Goal: Task Accomplishment & Management: Manage account settings

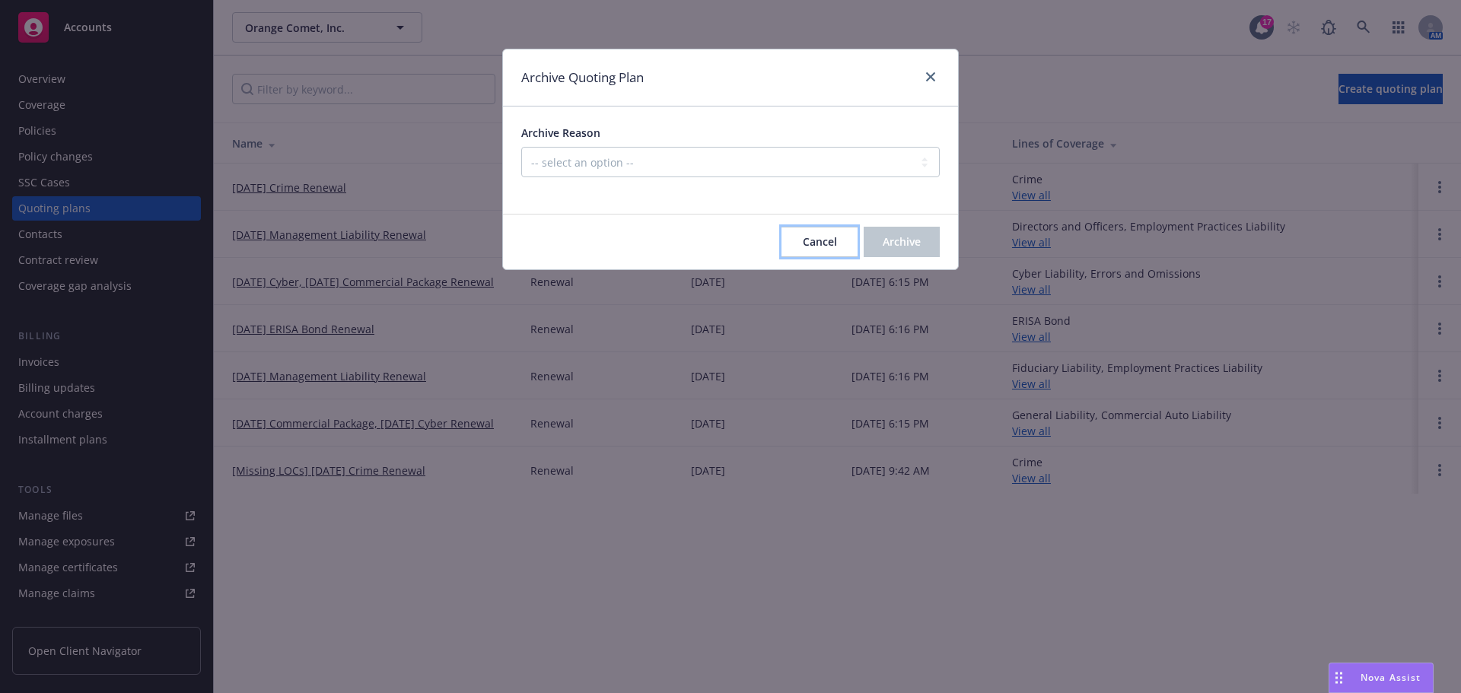
click at [820, 258] on div "Cancel Archive" at bounding box center [730, 242] width 455 height 55
click at [781, 239] on button "Cancel" at bounding box center [819, 242] width 76 height 30
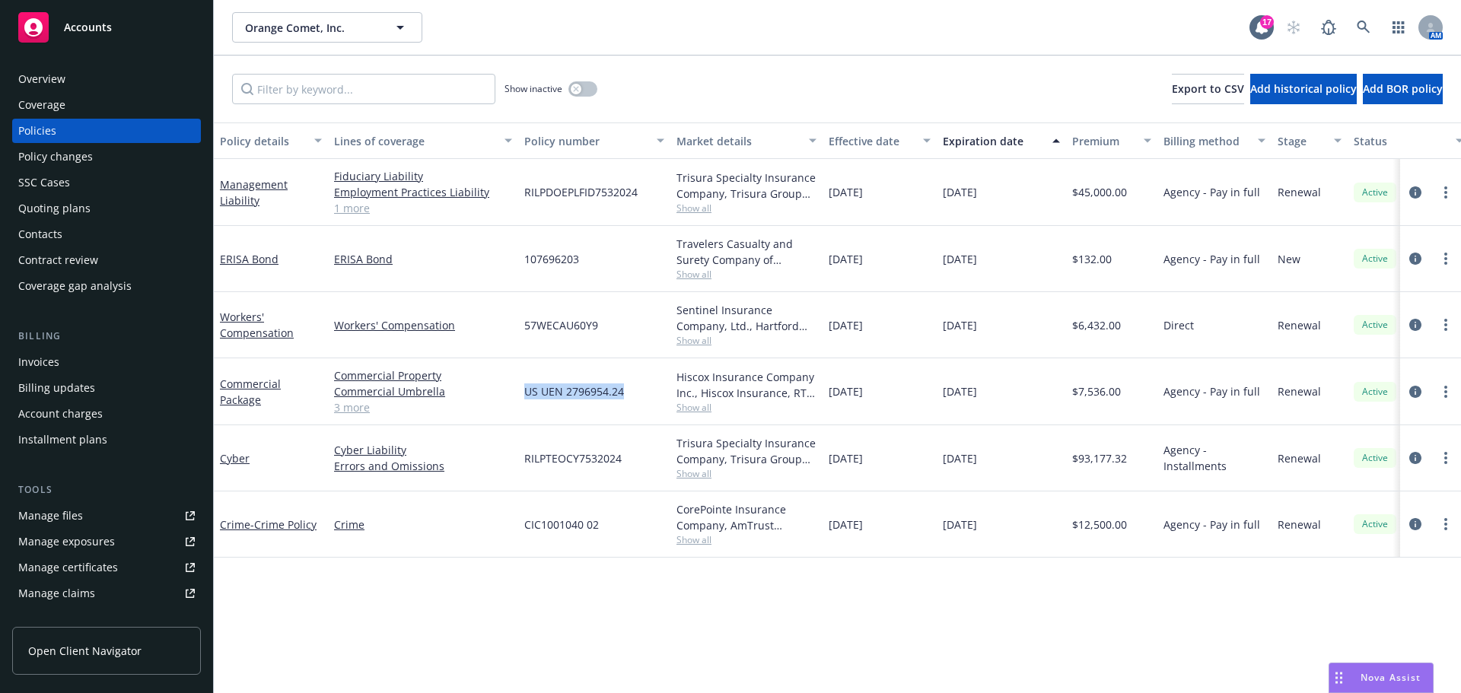
drag, startPoint x: 520, startPoint y: 395, endPoint x: 653, endPoint y: 391, distance: 133.2
click at [653, 391] on div "US UEN 2796954.24" at bounding box center [594, 391] width 152 height 67
copy span "US UEN 2796954.24"
click at [240, 387] on link "Commercial Package" at bounding box center [250, 392] width 61 height 30
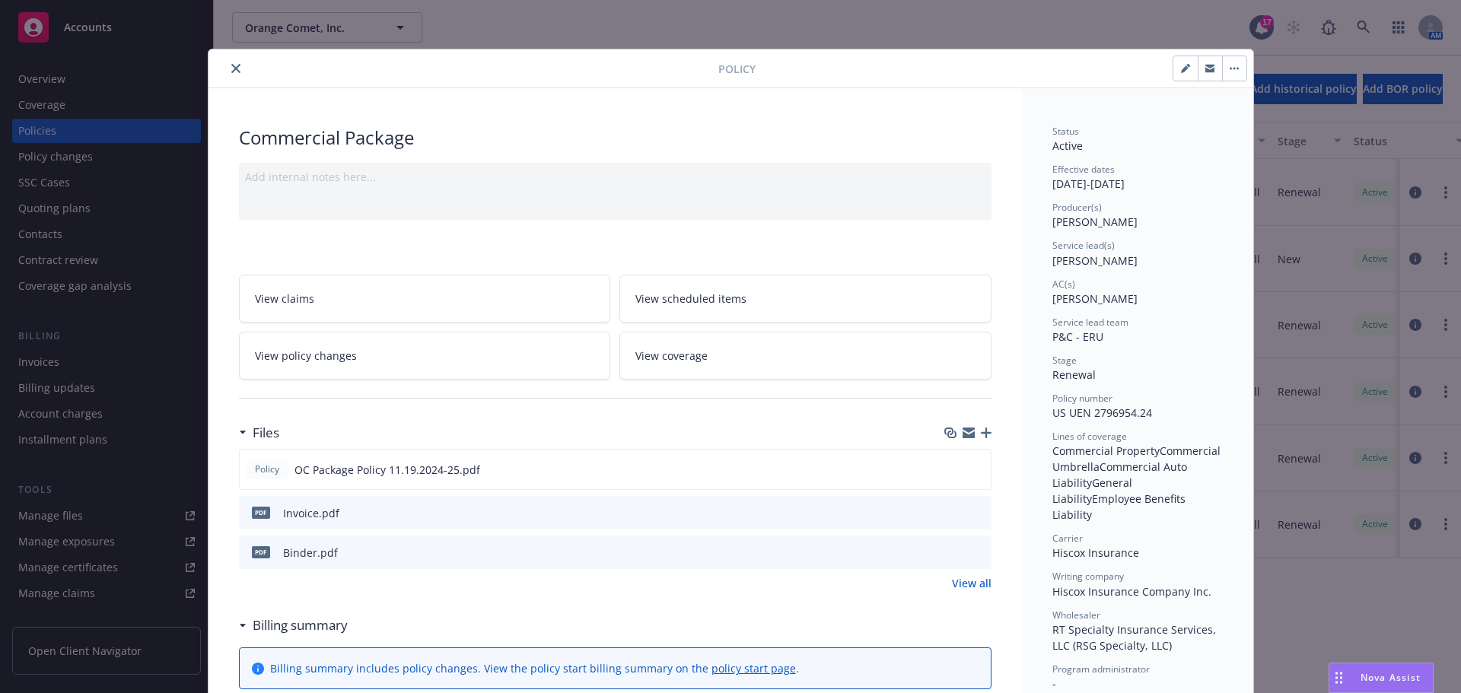
scroll to position [152, 0]
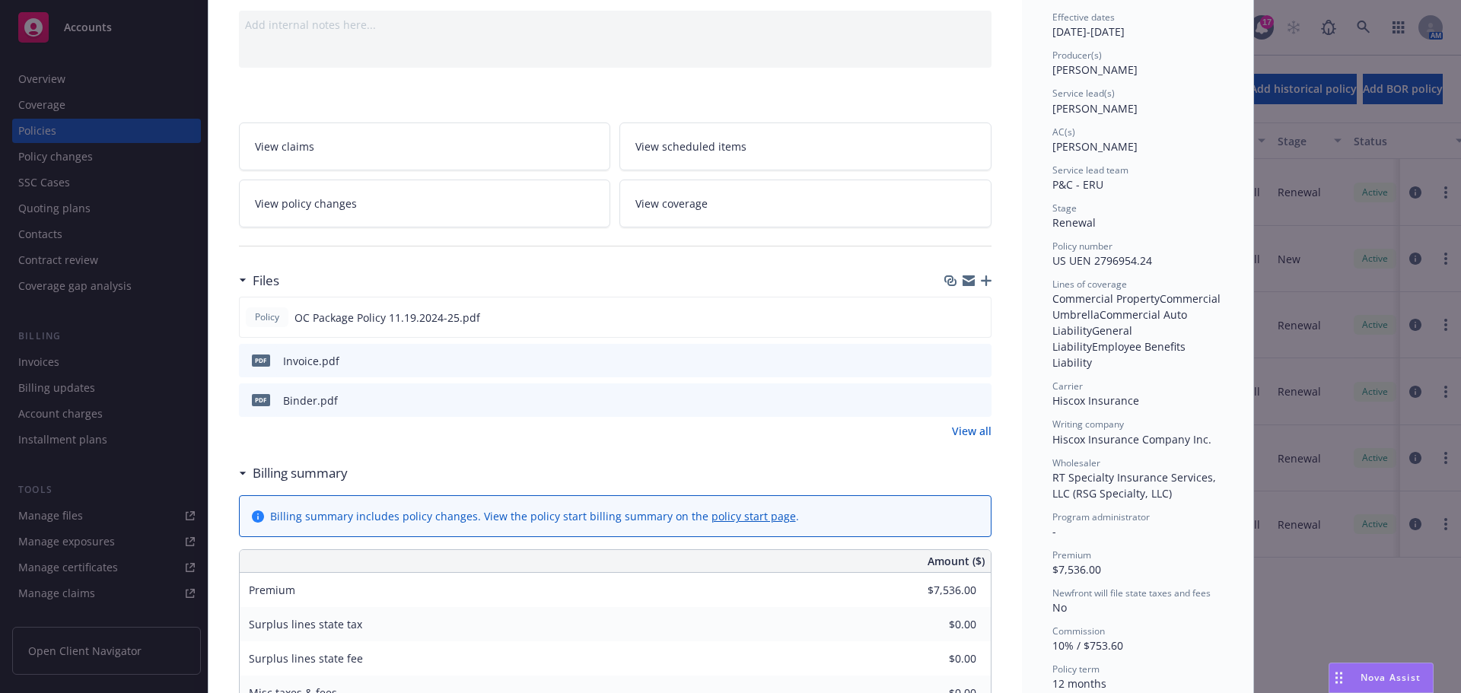
click at [975, 361] on icon "preview file" at bounding box center [977, 360] width 14 height 11
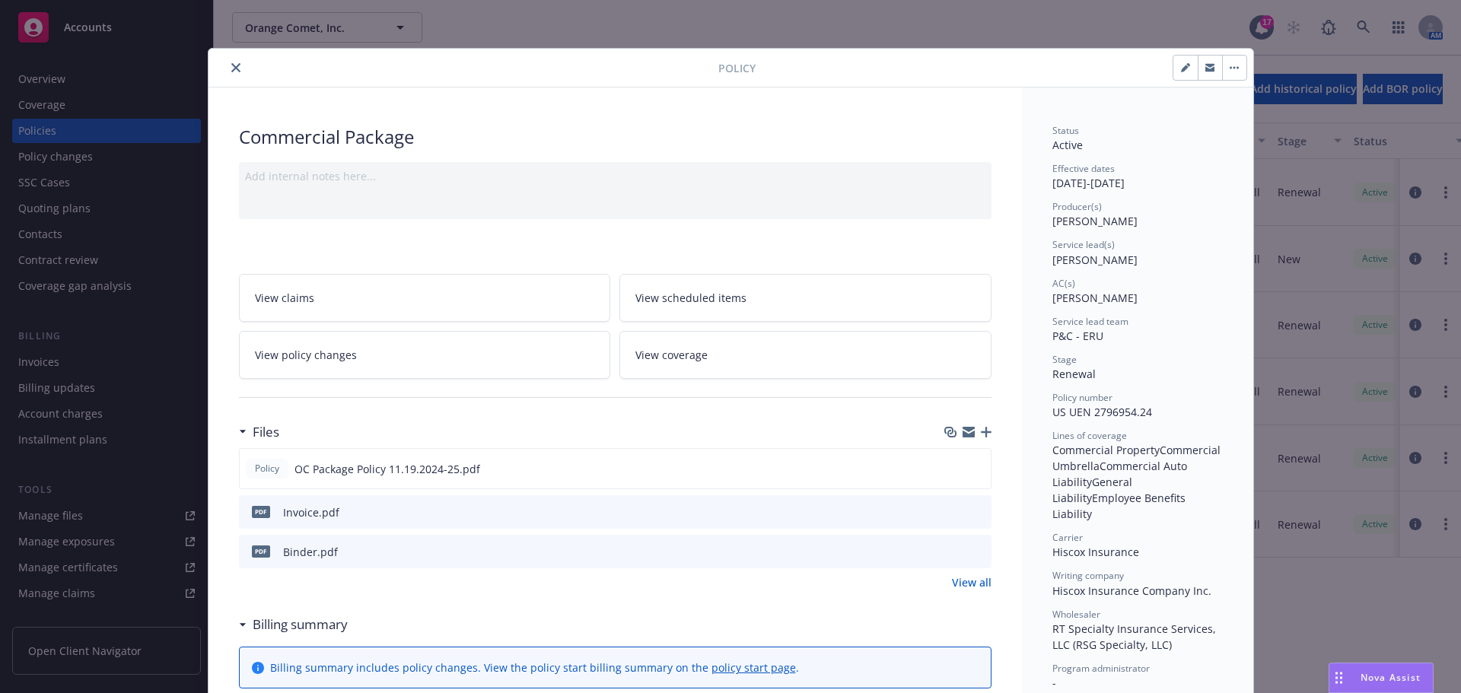
scroll to position [0, 0]
click at [216, 61] on div at bounding box center [467, 68] width 504 height 18
click at [231, 67] on icon "close" at bounding box center [235, 68] width 9 height 9
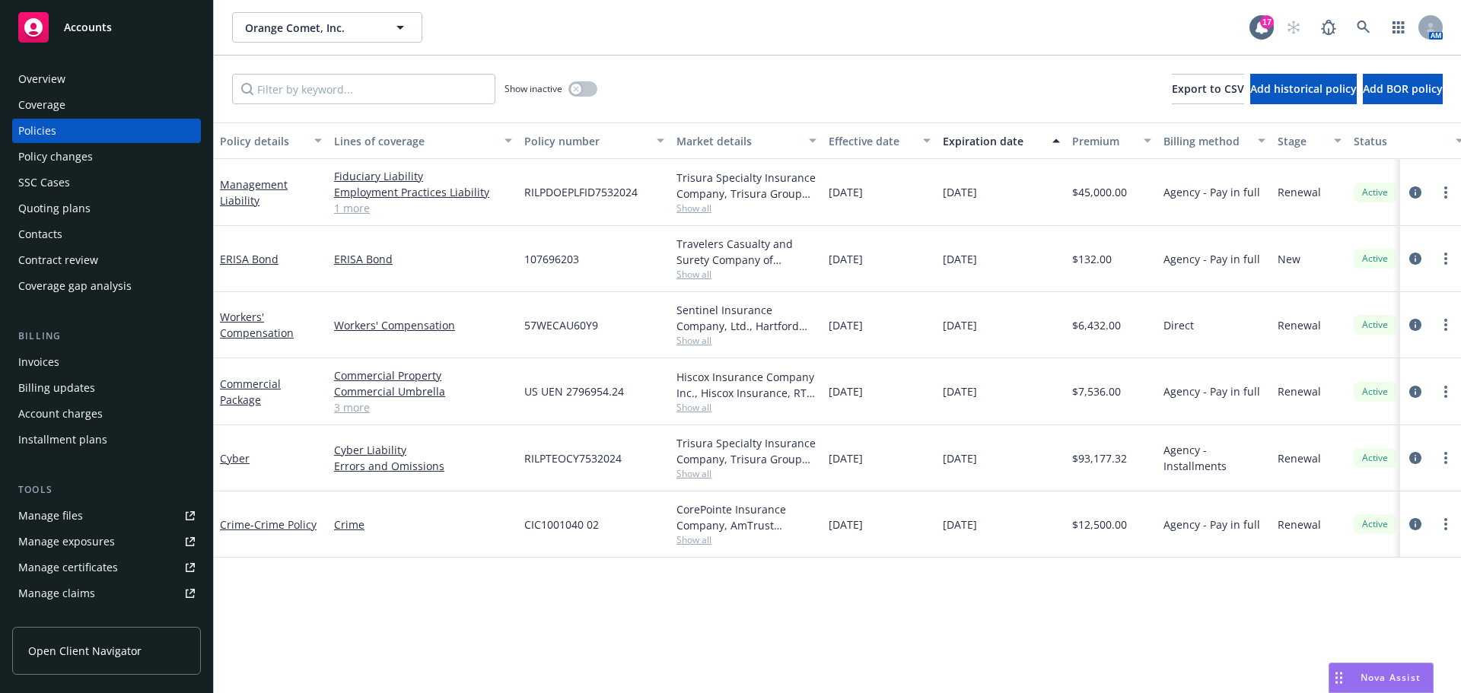
click at [100, 80] on div "Overview" at bounding box center [106, 79] width 176 height 24
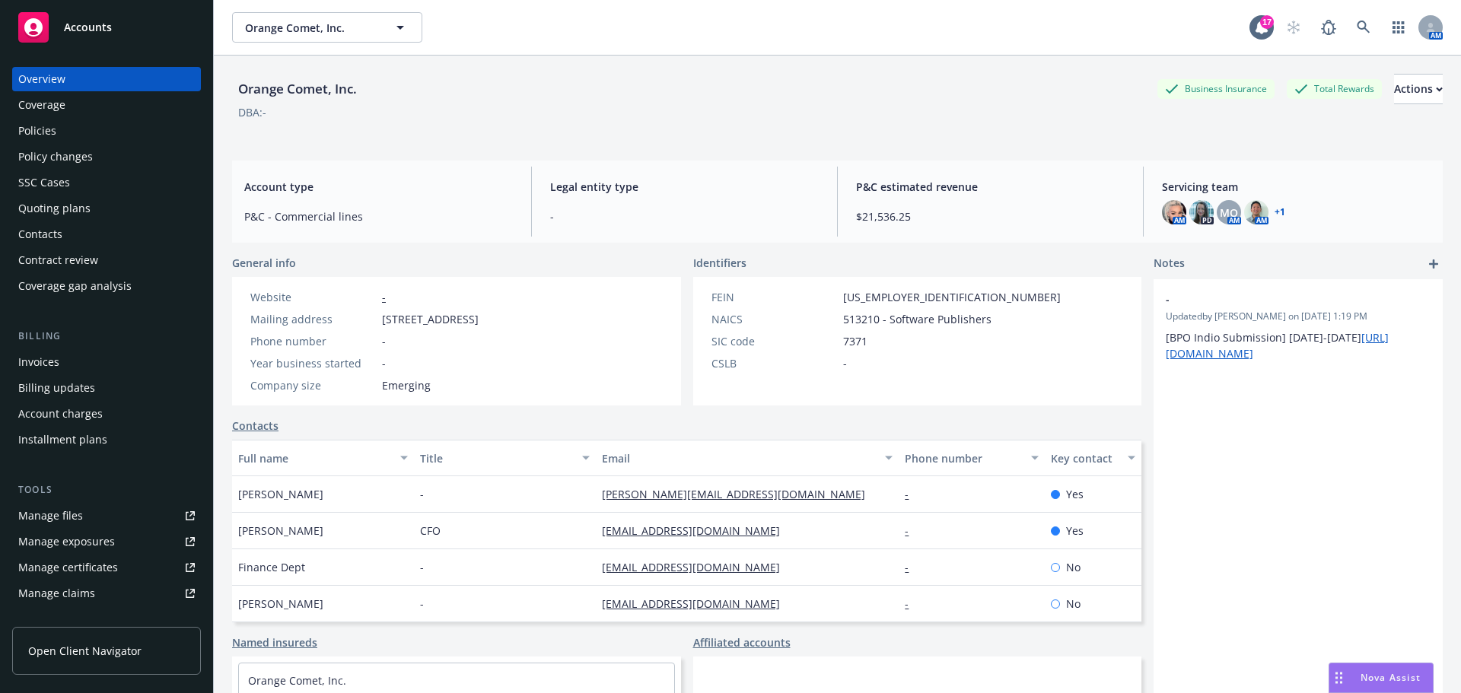
click at [116, 138] on div "Policies" at bounding box center [106, 131] width 176 height 24
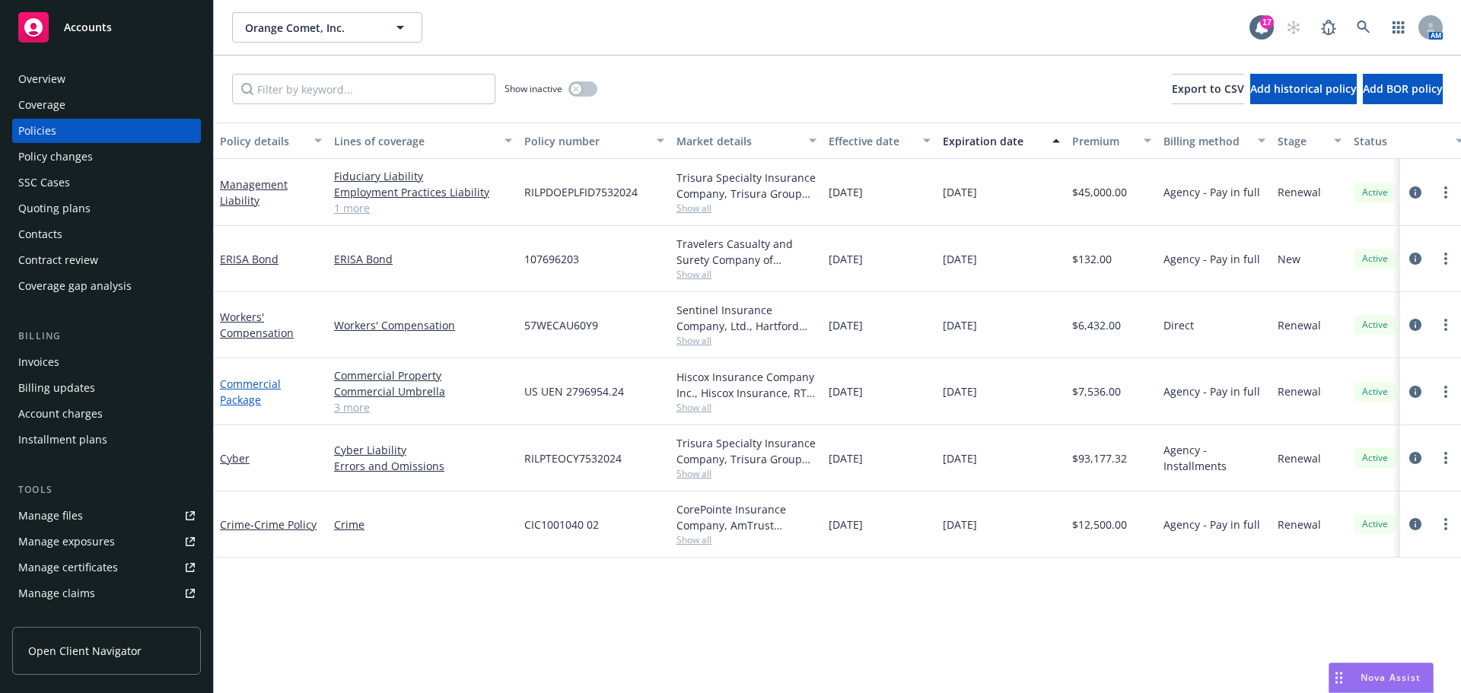
drag, startPoint x: 259, startPoint y: 375, endPoint x: 257, endPoint y: 390, distance: 15.3
click at [258, 386] on div "Commercial Package" at bounding box center [271, 392] width 102 height 32
click at [257, 390] on link "Commercial Package" at bounding box center [250, 392] width 61 height 30
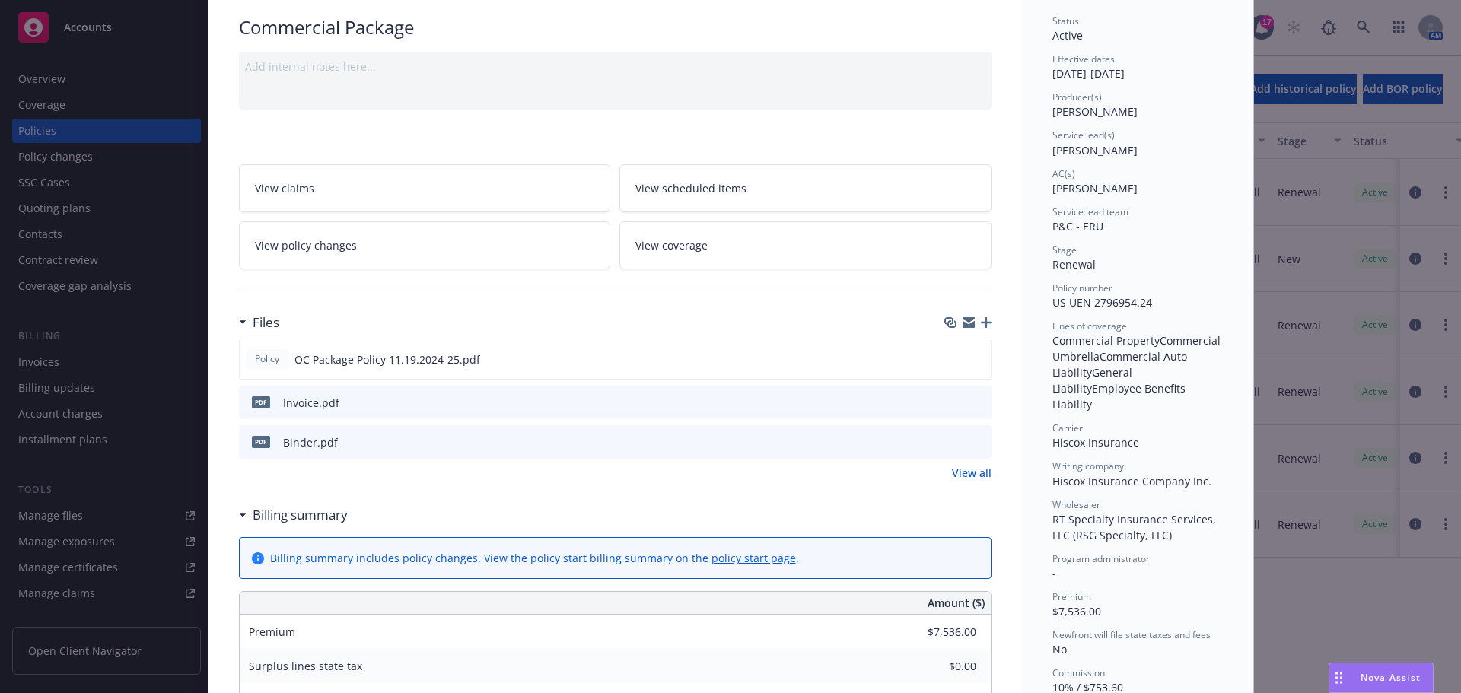
scroll to position [198, 0]
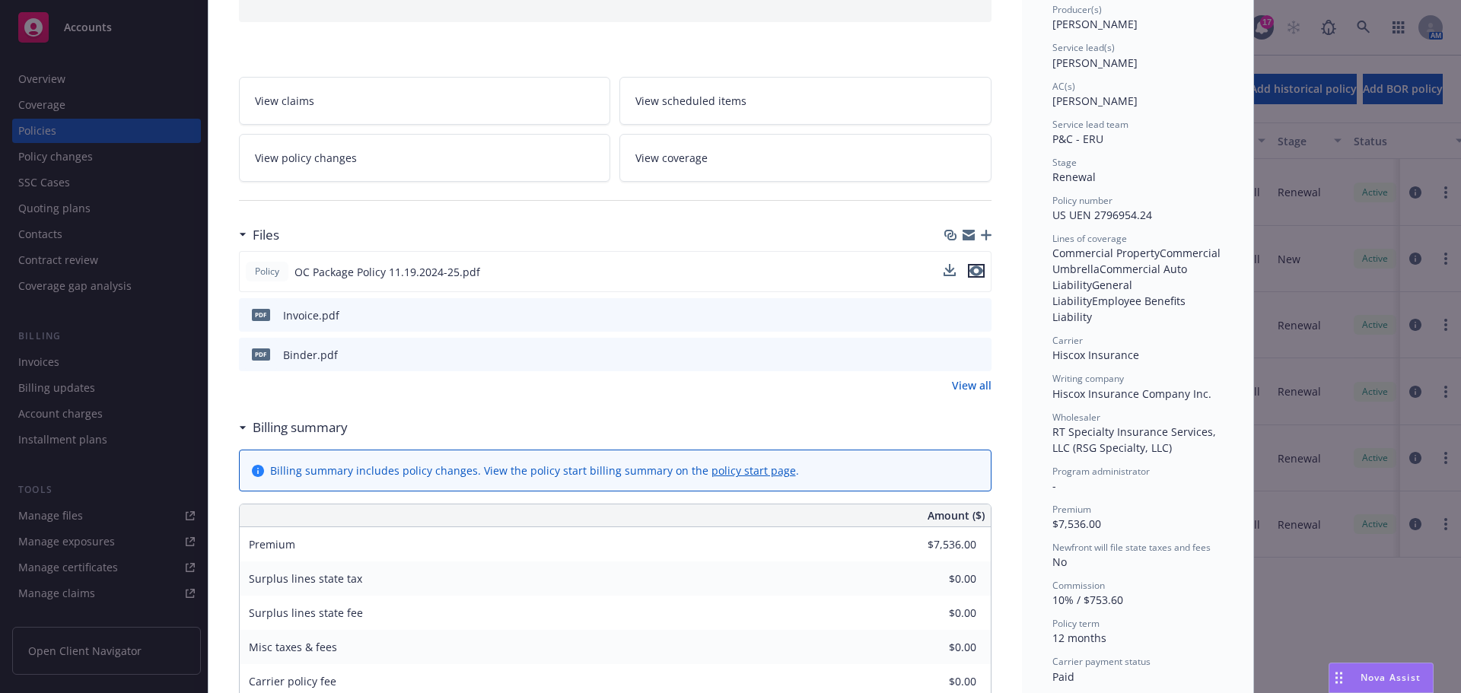
click at [971, 272] on icon "preview file" at bounding box center [976, 271] width 14 height 11
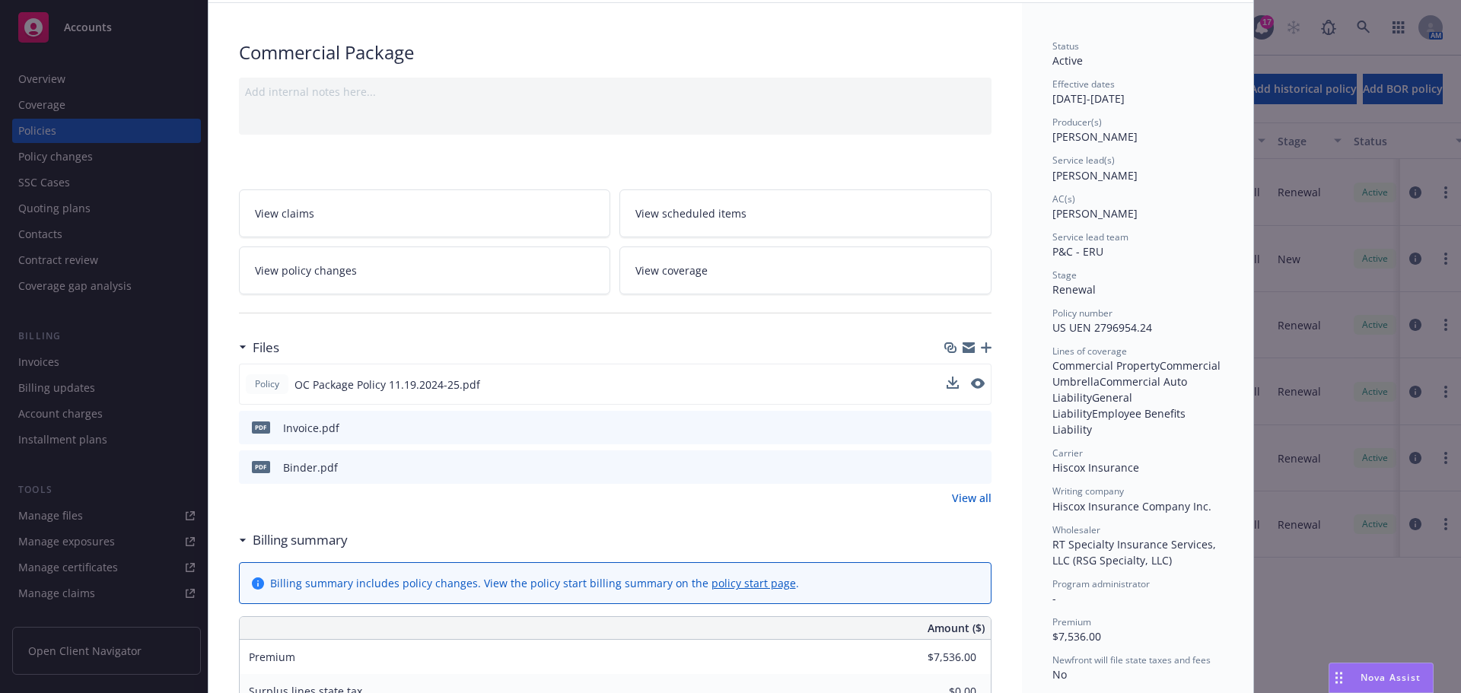
scroll to position [0, 0]
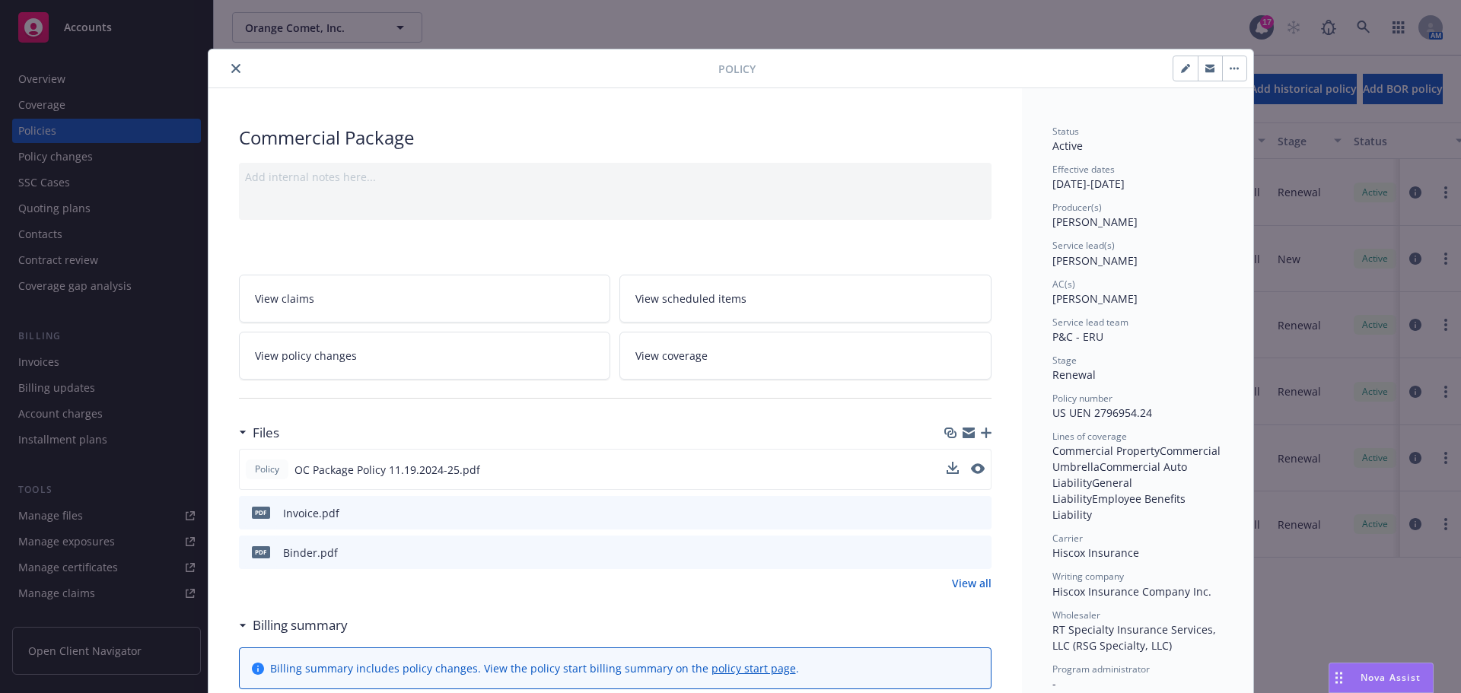
click at [217, 65] on div at bounding box center [467, 68] width 504 height 18
click at [231, 66] on icon "close" at bounding box center [235, 68] width 9 height 9
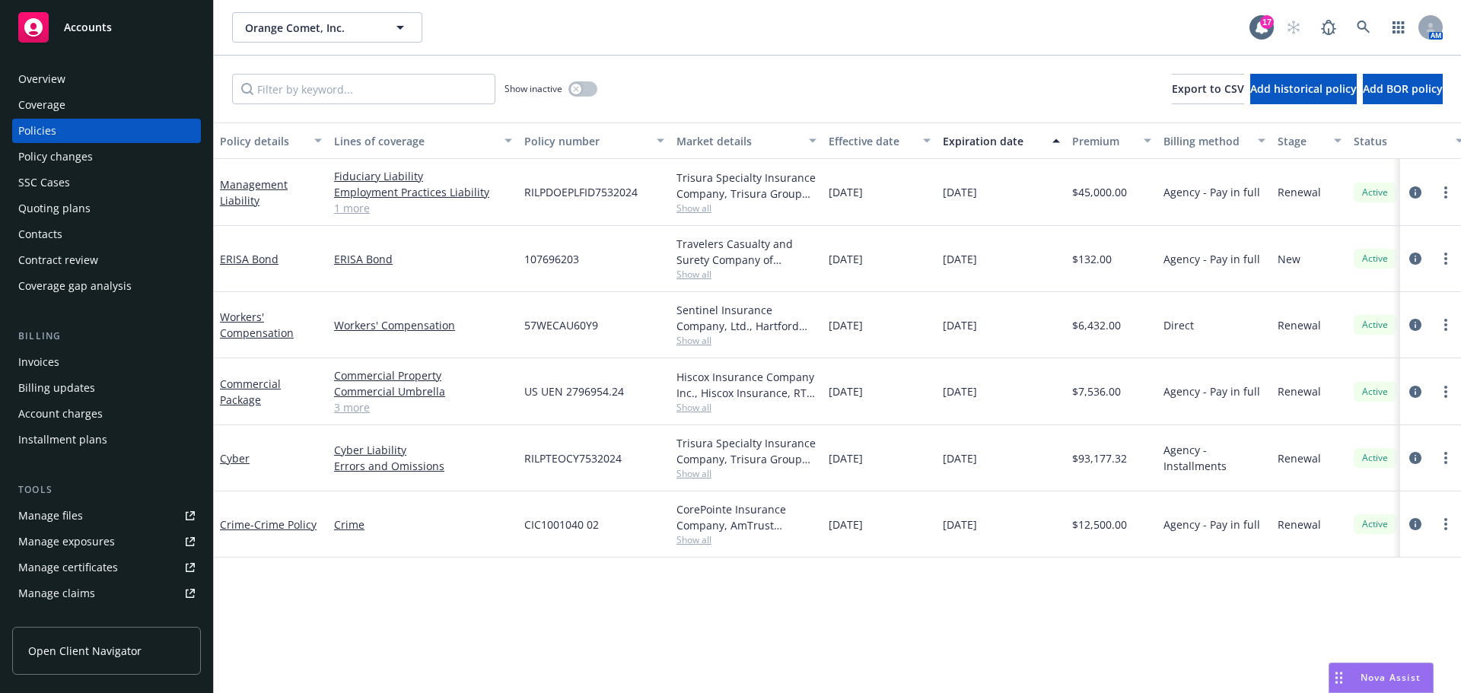
click at [91, 207] on div "Quoting plans" at bounding box center [106, 208] width 176 height 24
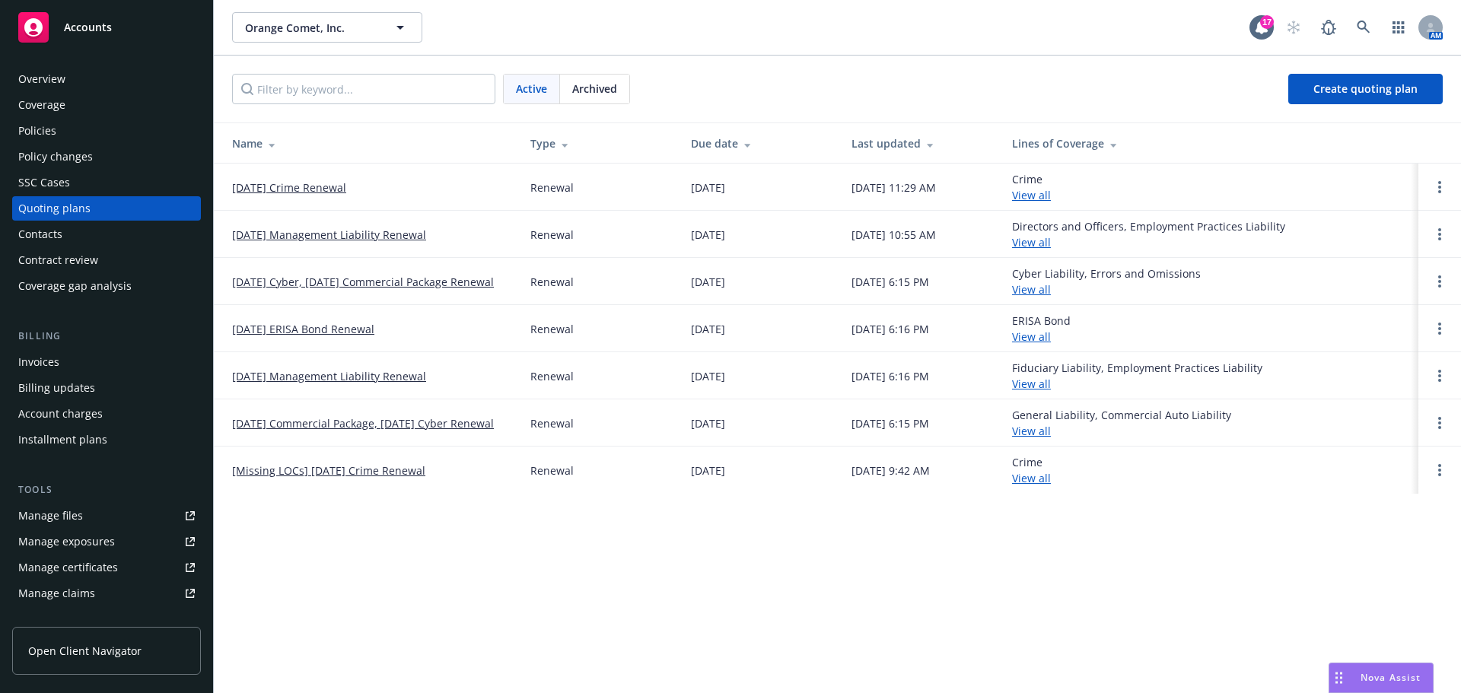
click at [340, 187] on link "[DATE] Crime Renewal" at bounding box center [289, 188] width 114 height 16
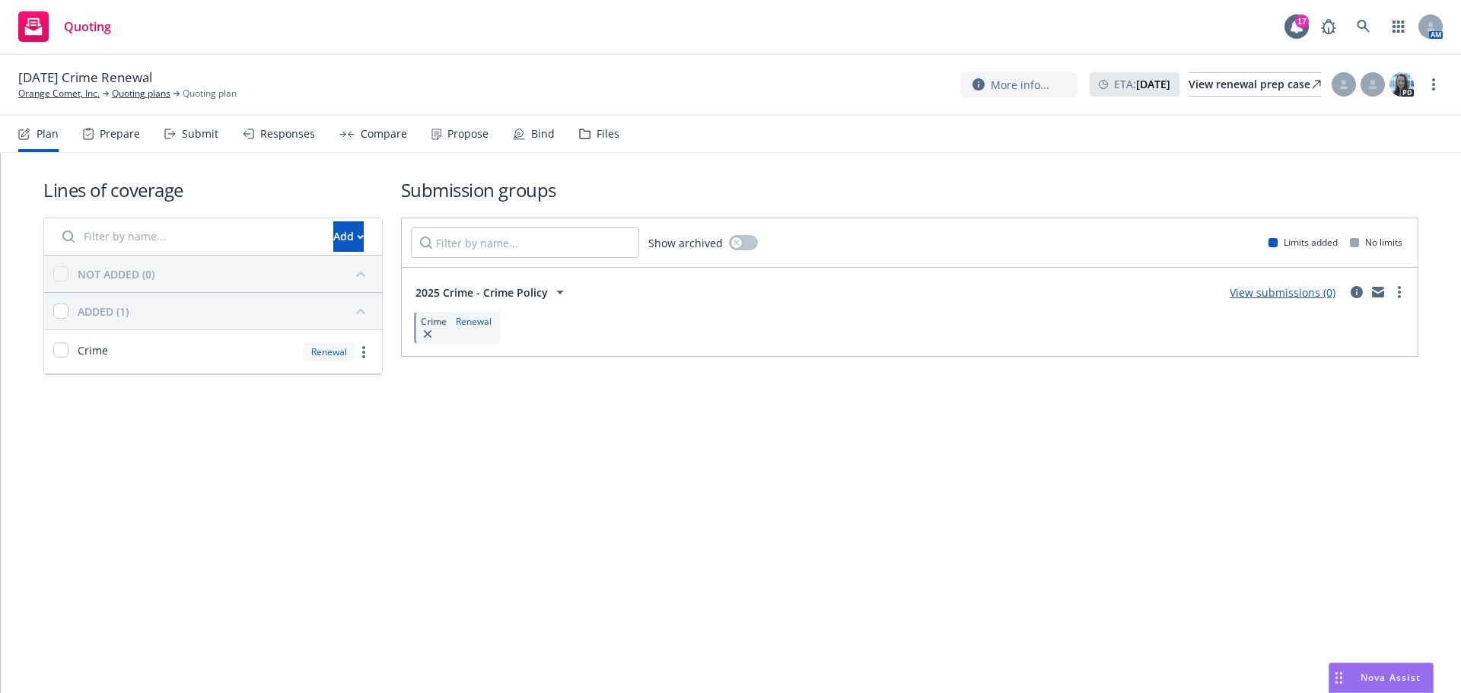
click at [207, 132] on div "Submit" at bounding box center [200, 134] width 37 height 12
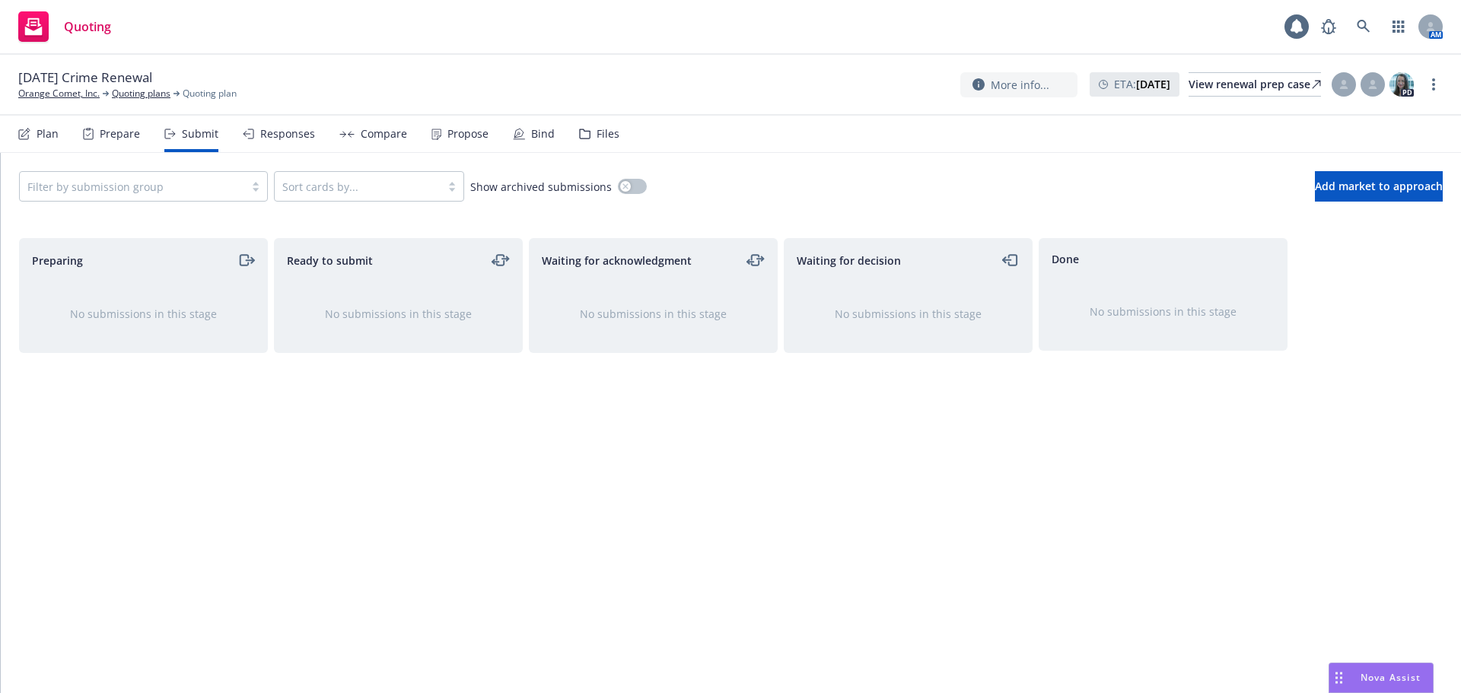
click at [525, 129] on div "Bind" at bounding box center [534, 134] width 42 height 37
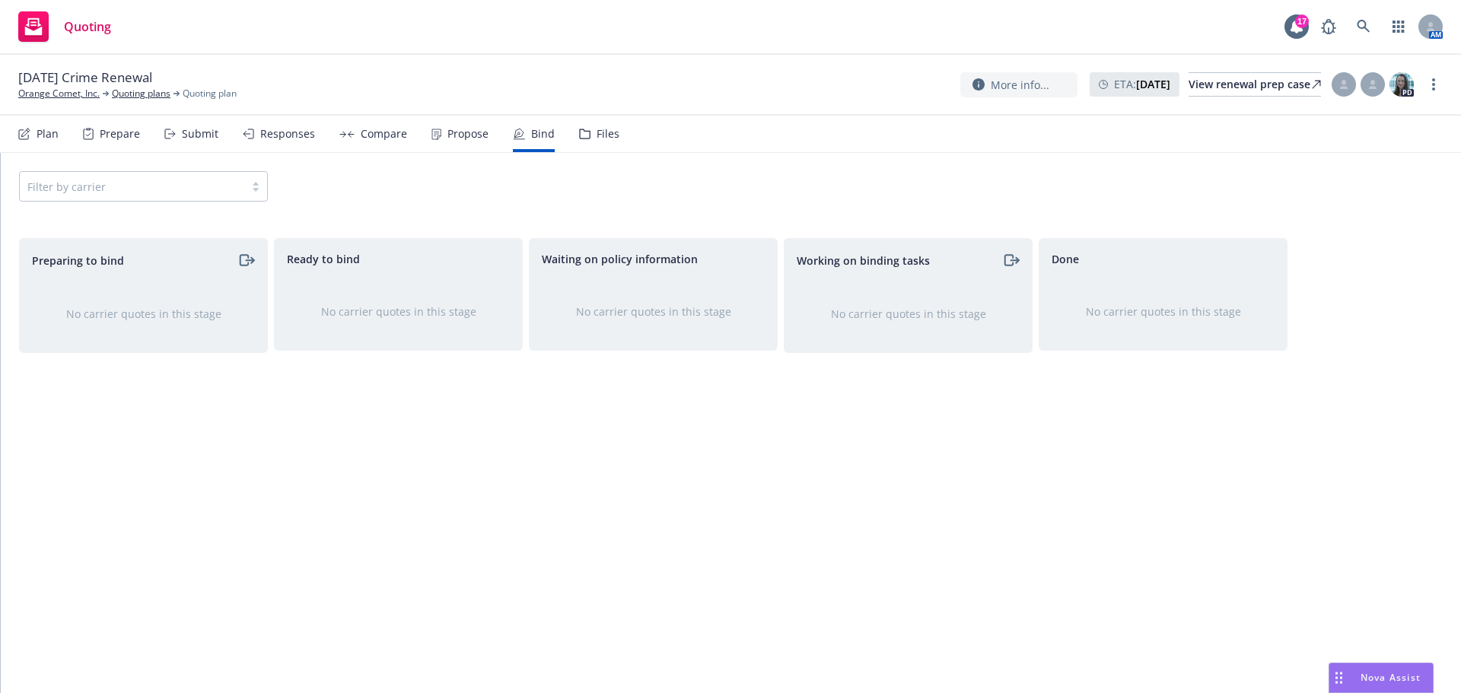
click at [580, 126] on div "Files" at bounding box center [599, 134] width 40 height 37
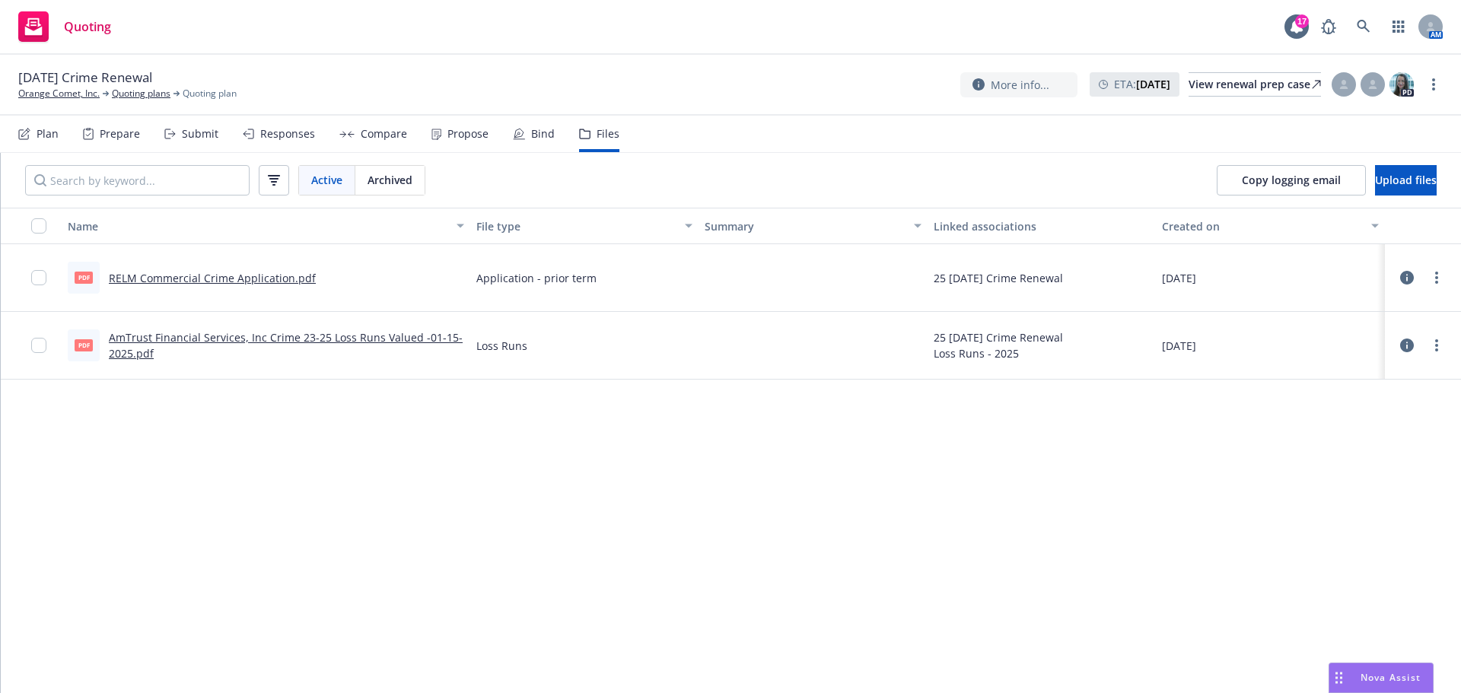
click at [58, 130] on div "Plan" at bounding box center [48, 134] width 22 height 12
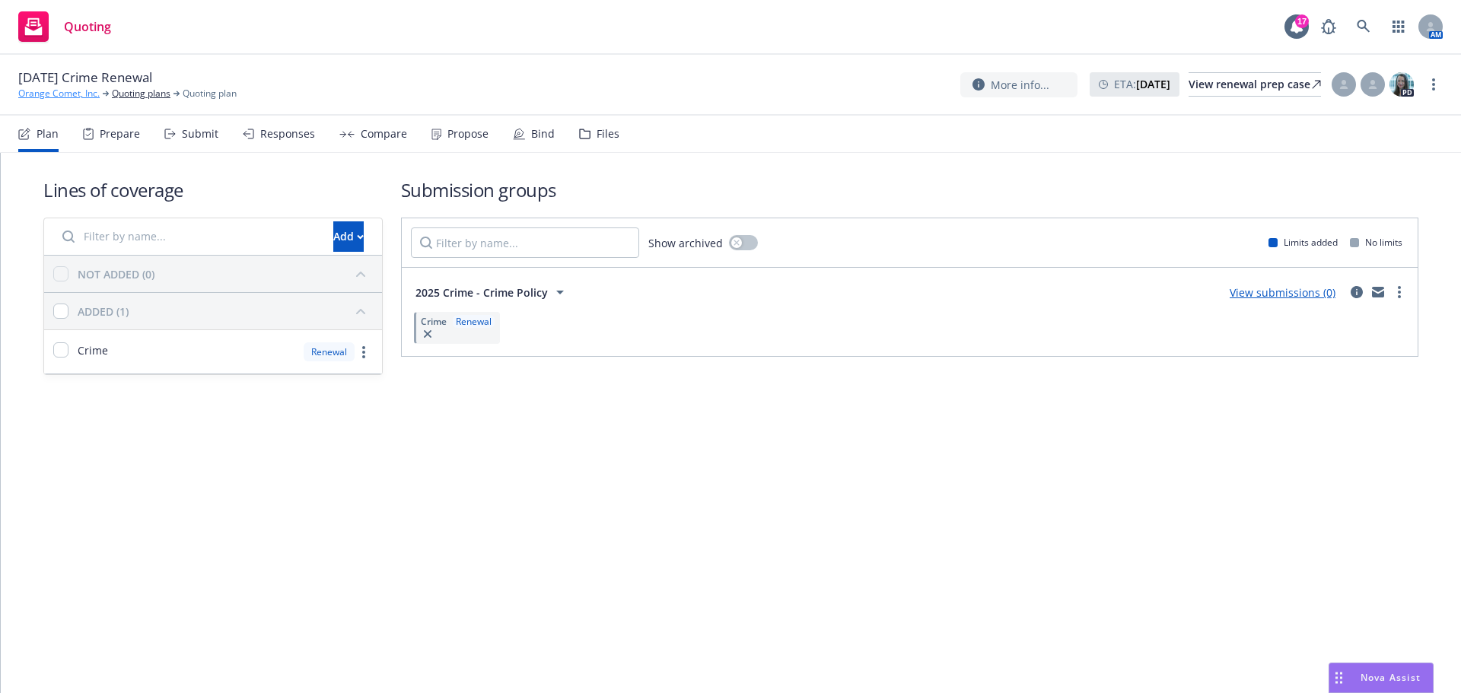
click at [61, 88] on link "Orange Comet, Inc." at bounding box center [58, 94] width 81 height 14
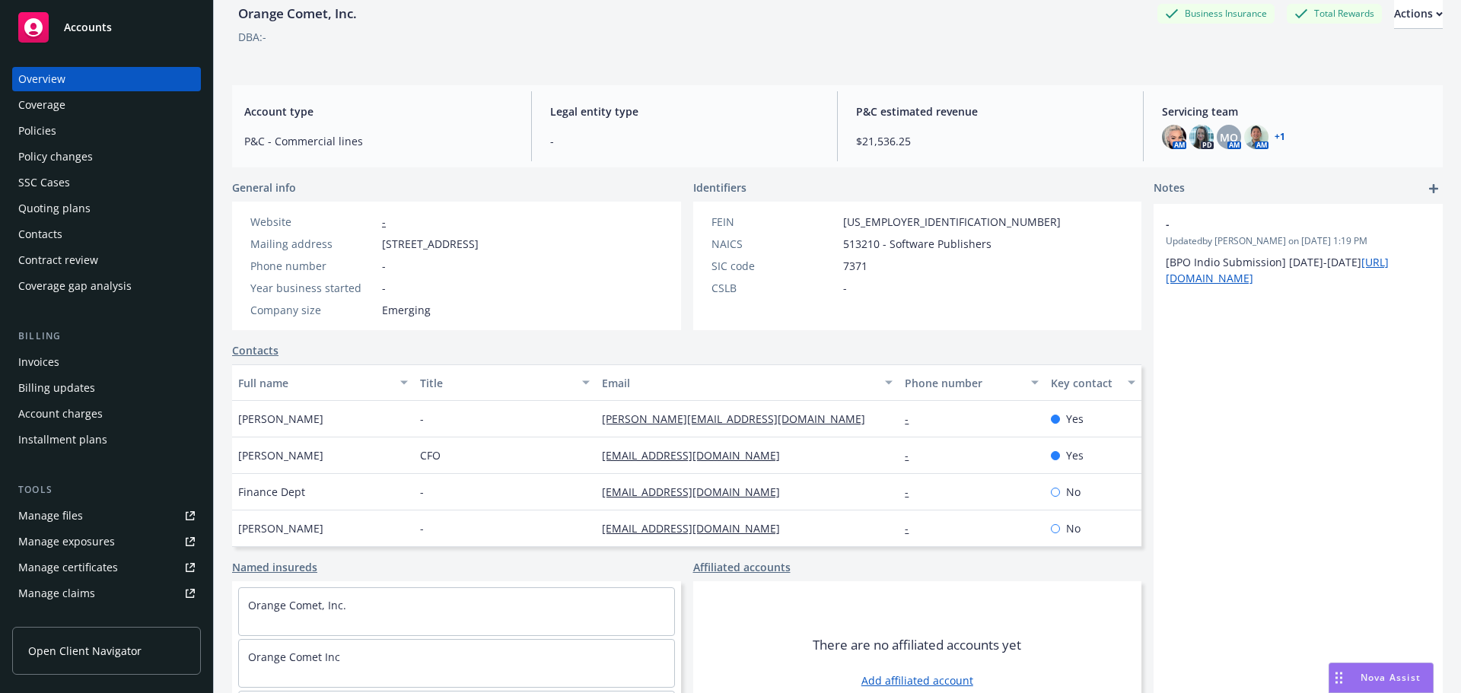
scroll to position [76, 0]
click at [116, 138] on div "Policies" at bounding box center [106, 131] width 176 height 24
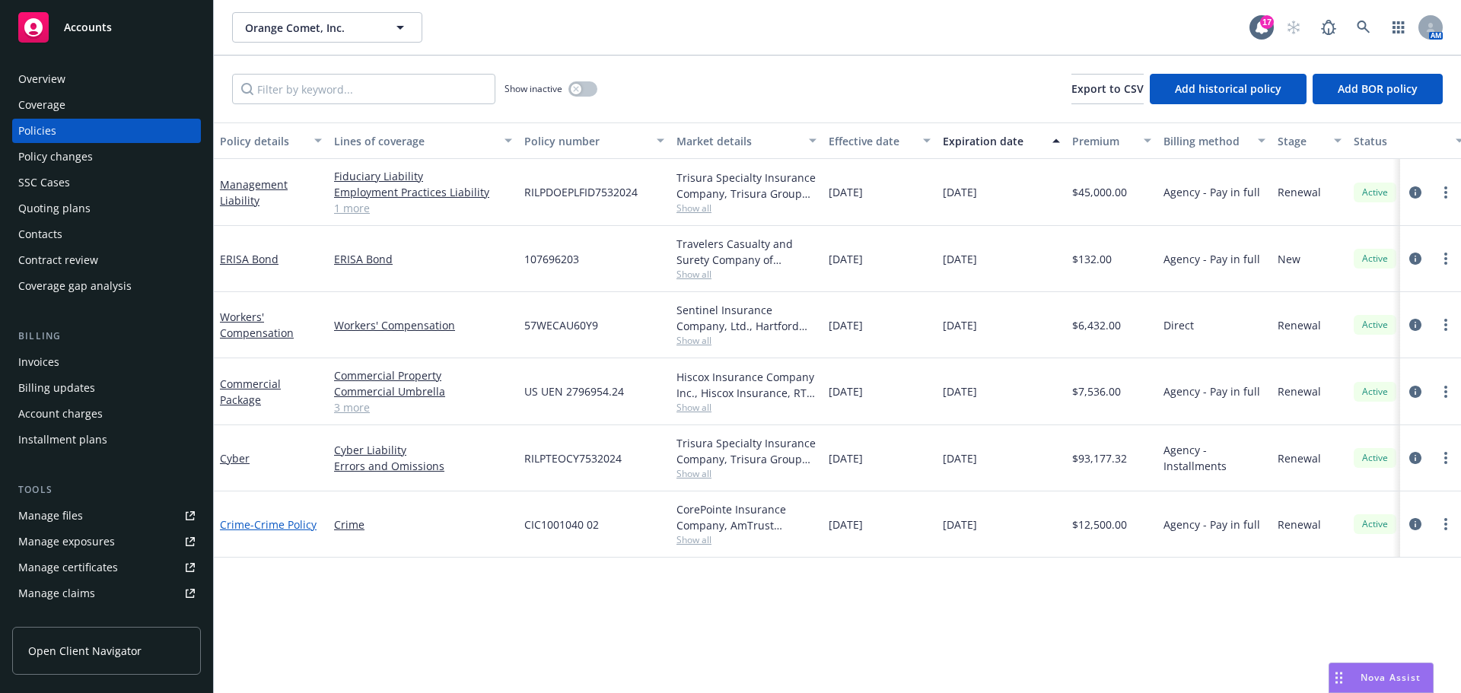
click at [311, 529] on span "- Crime Policy" at bounding box center [283, 524] width 66 height 14
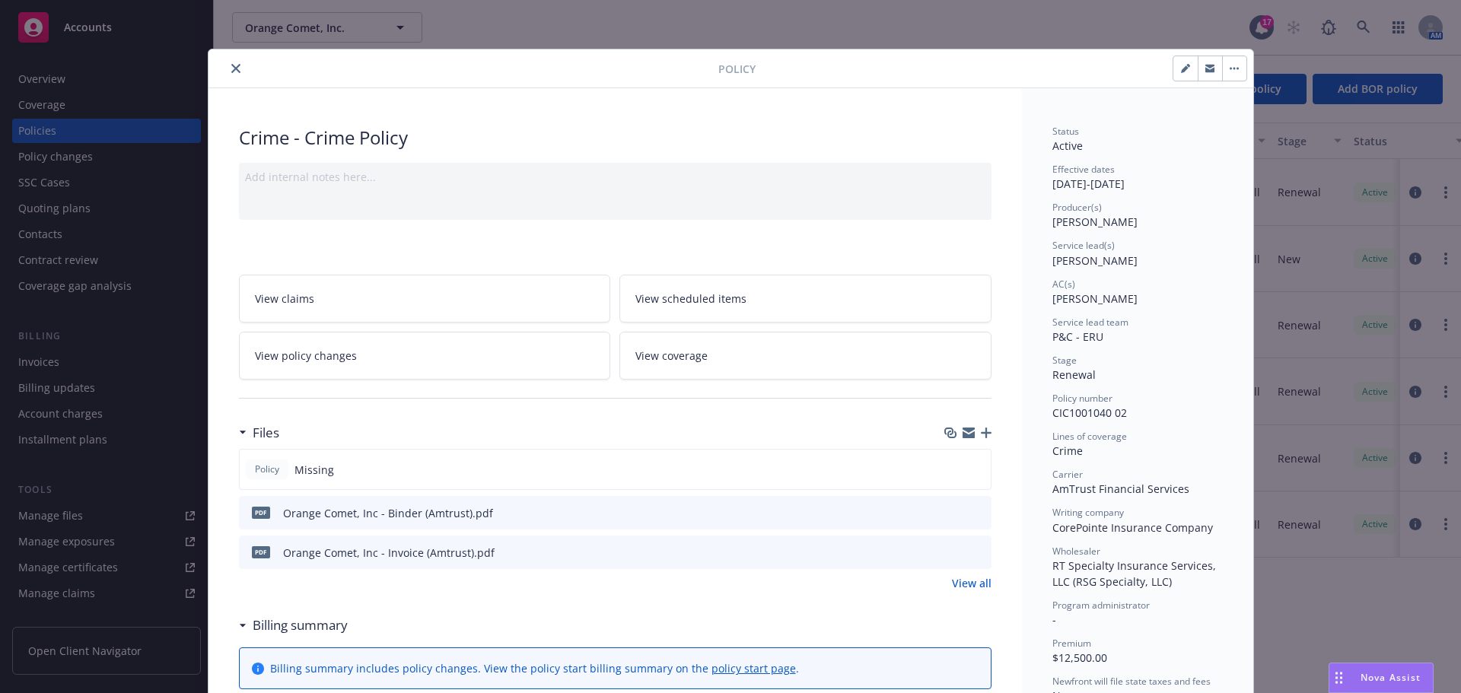
click at [231, 65] on icon "close" at bounding box center [235, 68] width 9 height 9
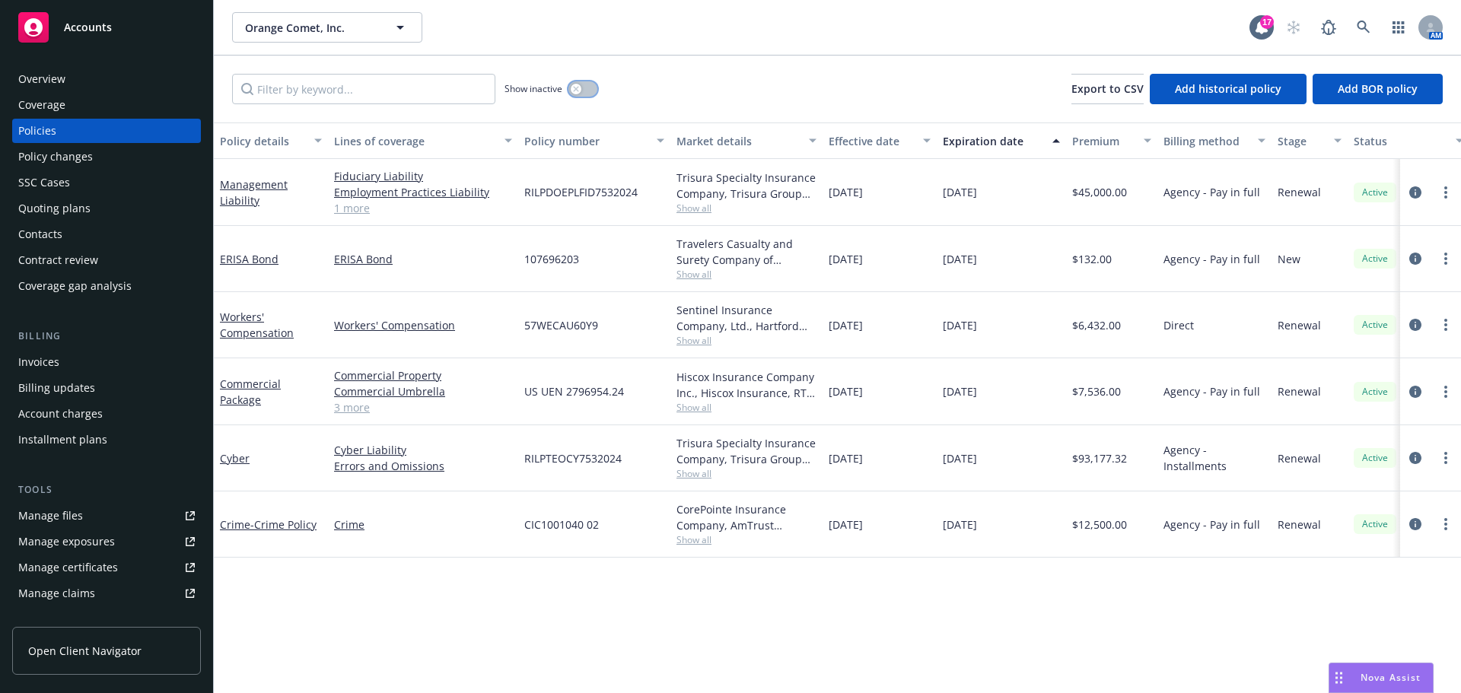
click at [577, 90] on icon "button" at bounding box center [575, 88] width 5 height 5
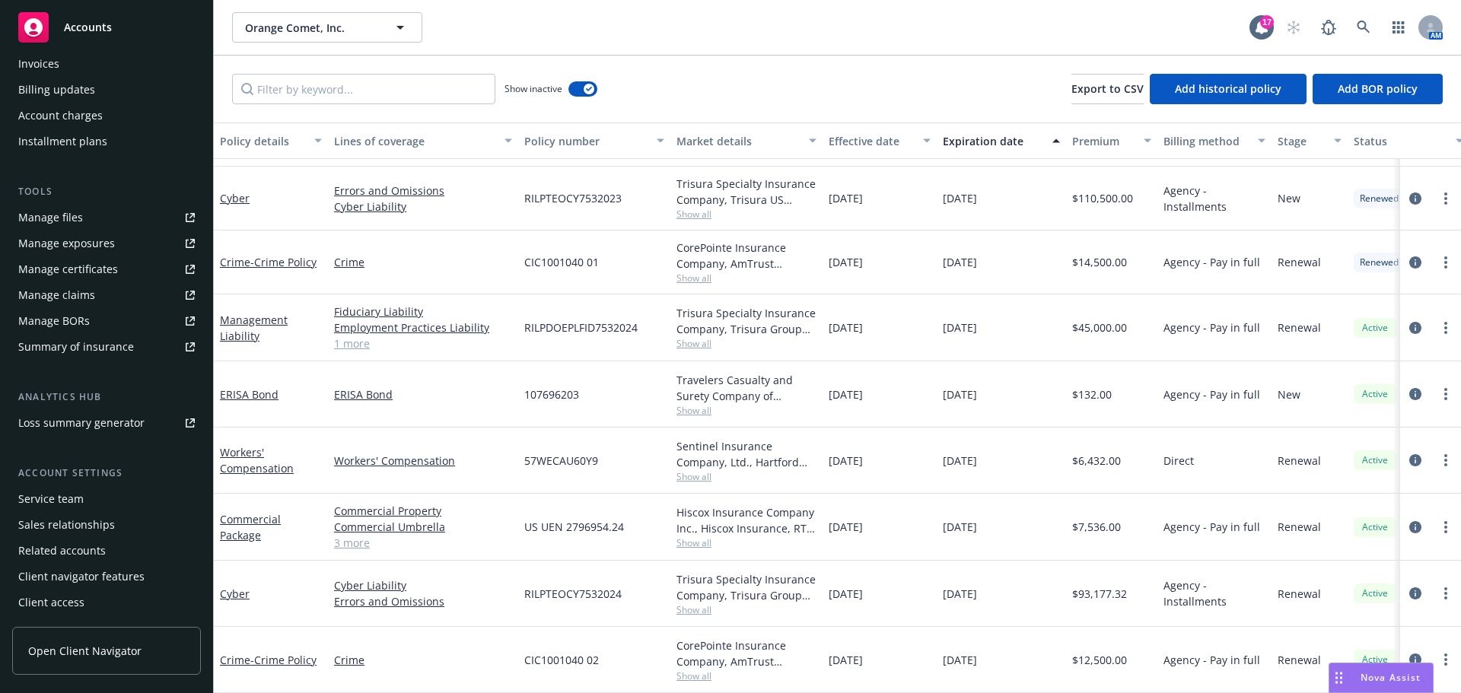
scroll to position [70, 0]
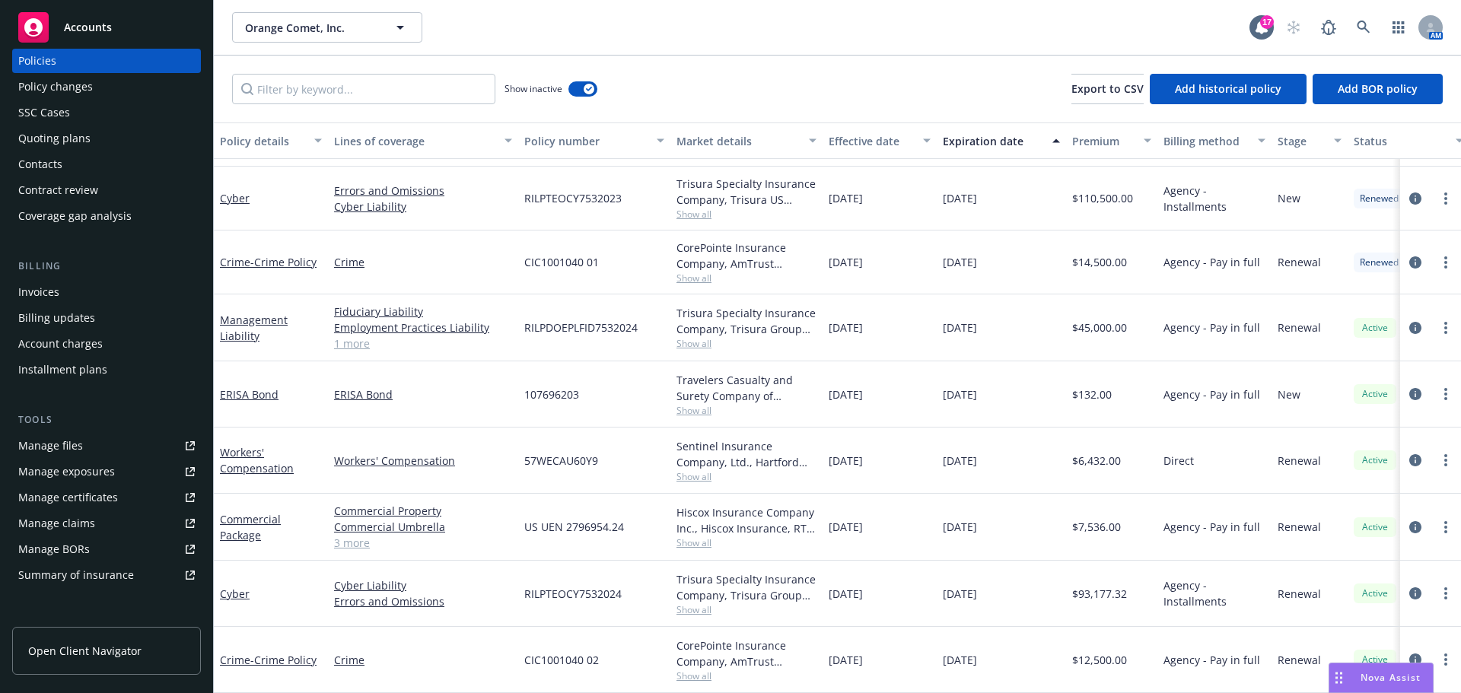
click at [65, 136] on div "Quoting plans" at bounding box center [54, 138] width 72 height 24
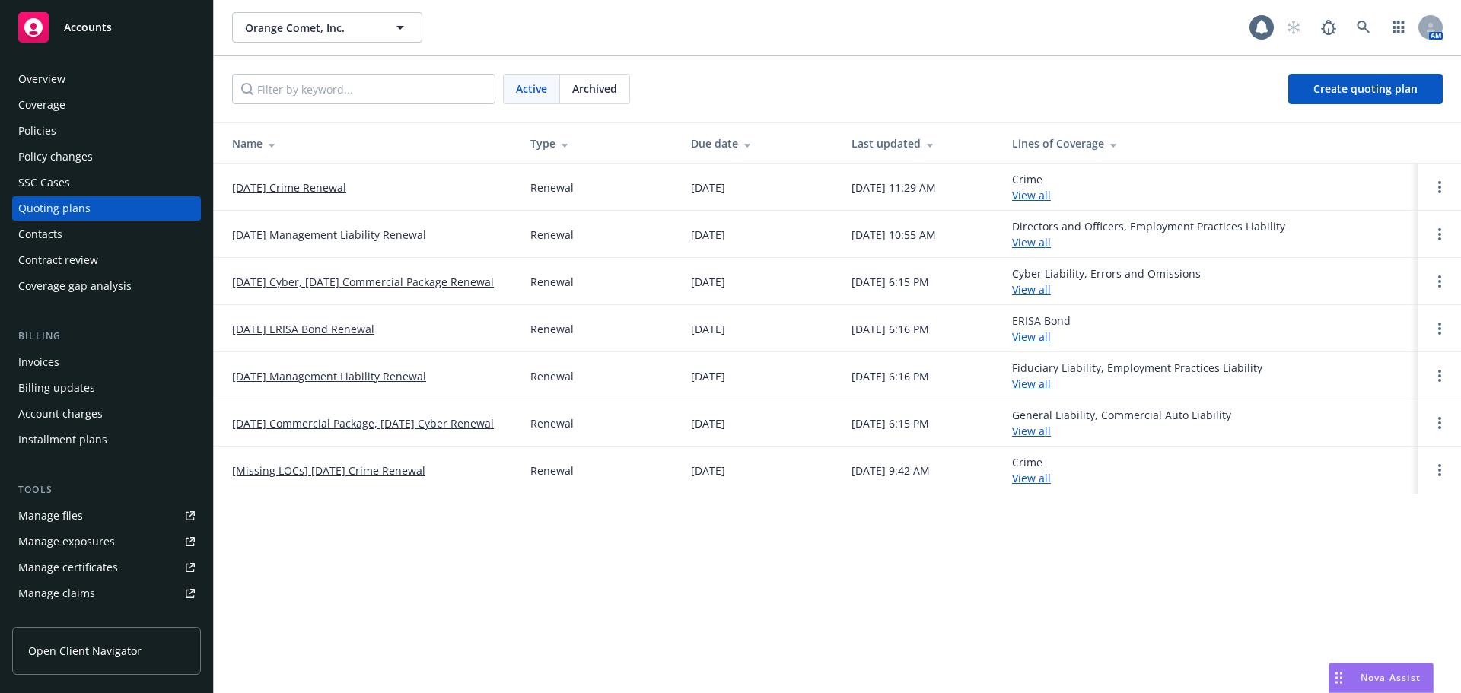
click at [282, 180] on link "[DATE] Crime Renewal" at bounding box center [289, 188] width 114 height 16
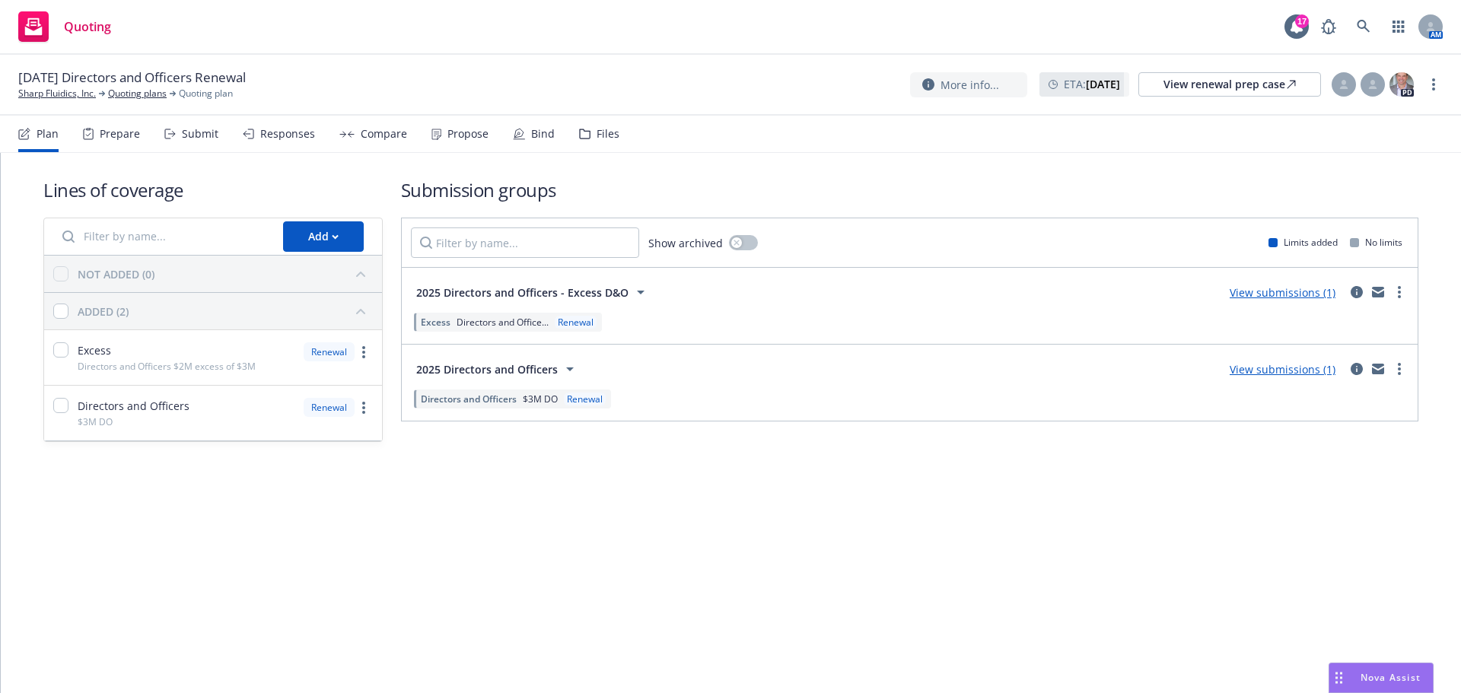
click at [523, 132] on div "Bind" at bounding box center [534, 134] width 42 height 37
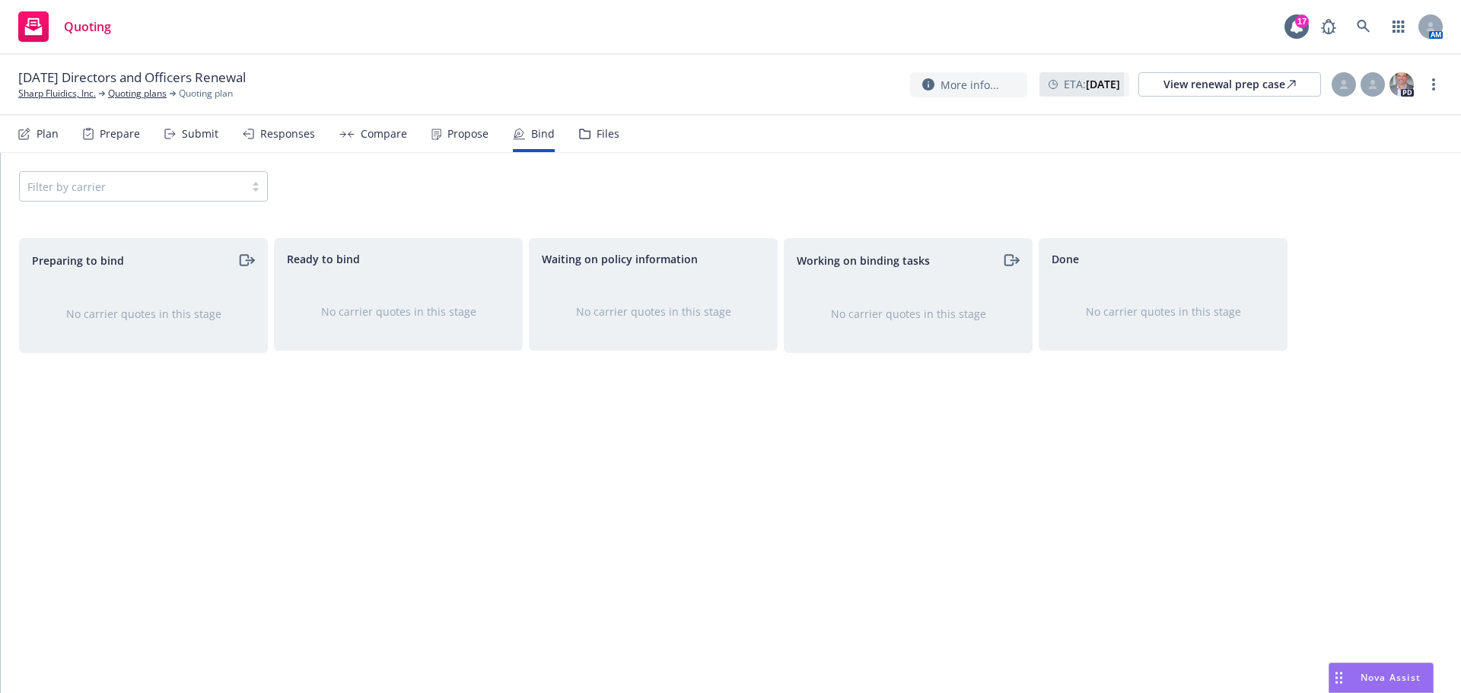
click at [448, 138] on div "Propose" at bounding box center [467, 134] width 41 height 12
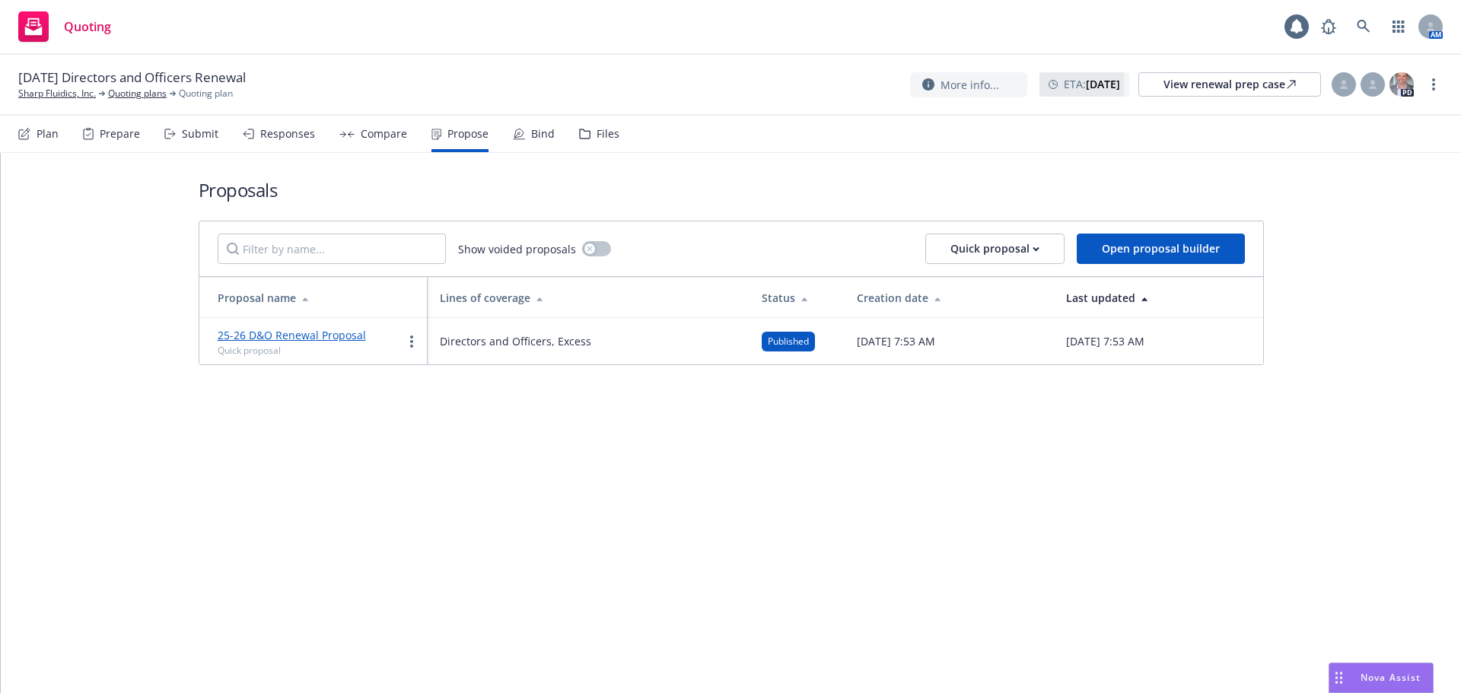
click at [333, 329] on link "25-26 D&O Renewal Proposal" at bounding box center [292, 335] width 148 height 14
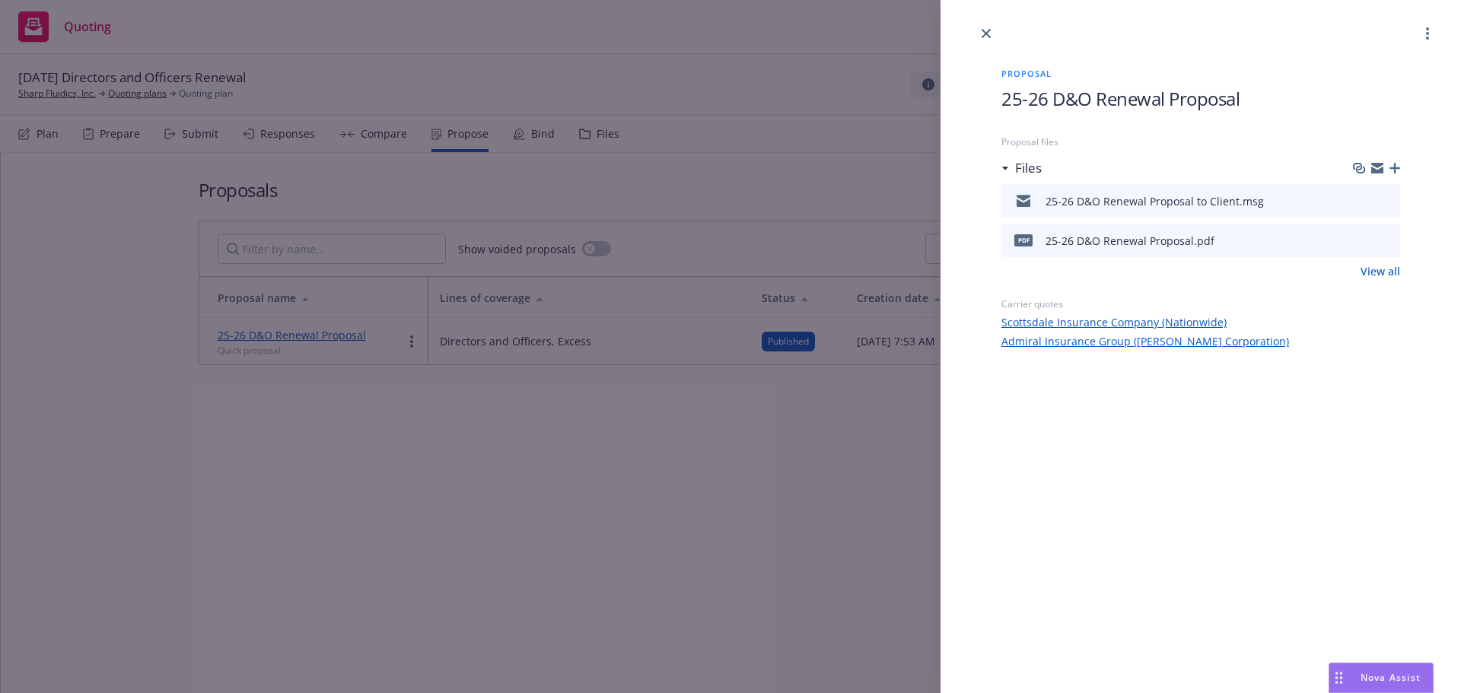
drag, startPoint x: 987, startPoint y: 37, endPoint x: 977, endPoint y: 42, distance: 11.2
click at [987, 37] on icon "close" at bounding box center [985, 33] width 9 height 9
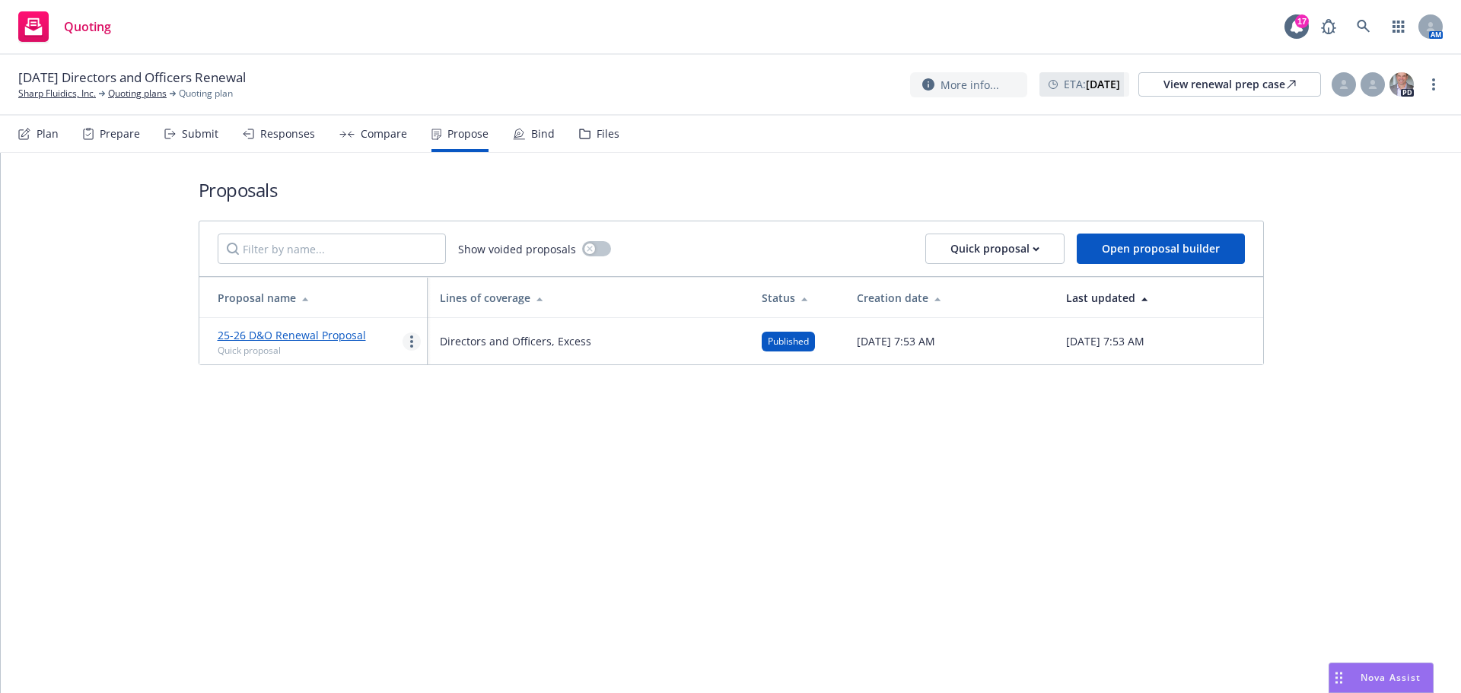
click at [414, 336] on link "more" at bounding box center [411, 341] width 18 height 18
click at [442, 441] on span "Log client response" at bounding box center [470, 439] width 135 height 14
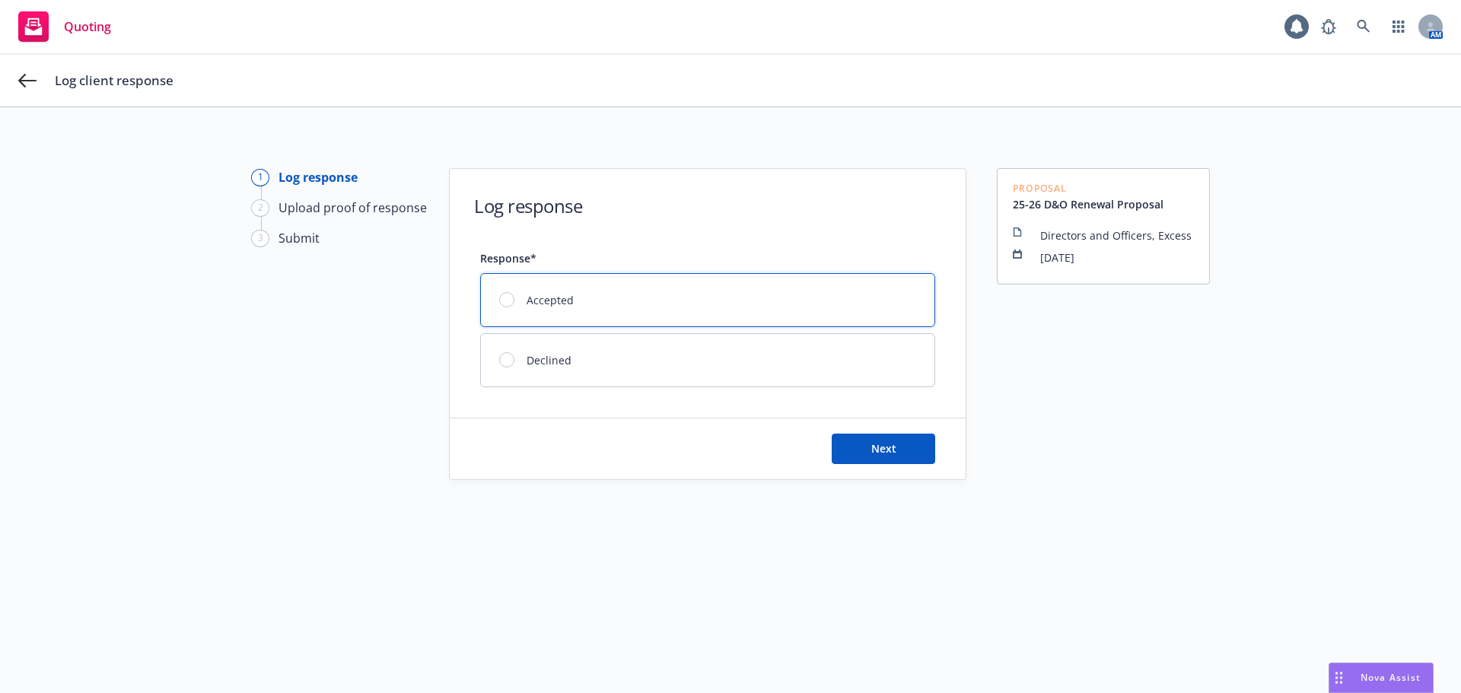
click at [549, 294] on span "Accepted" at bounding box center [549, 300] width 47 height 16
click at [832, 455] on button "Next" at bounding box center [883, 449] width 103 height 30
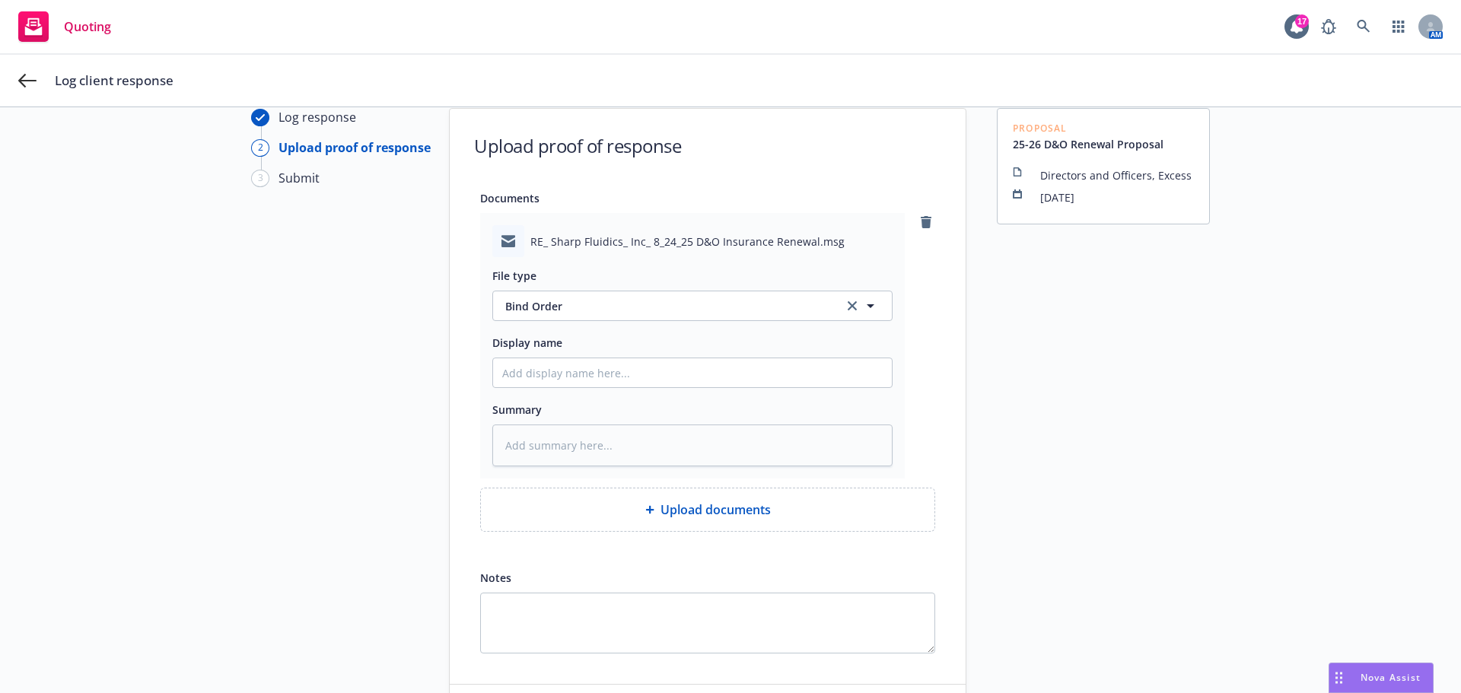
scroll to position [76, 0]
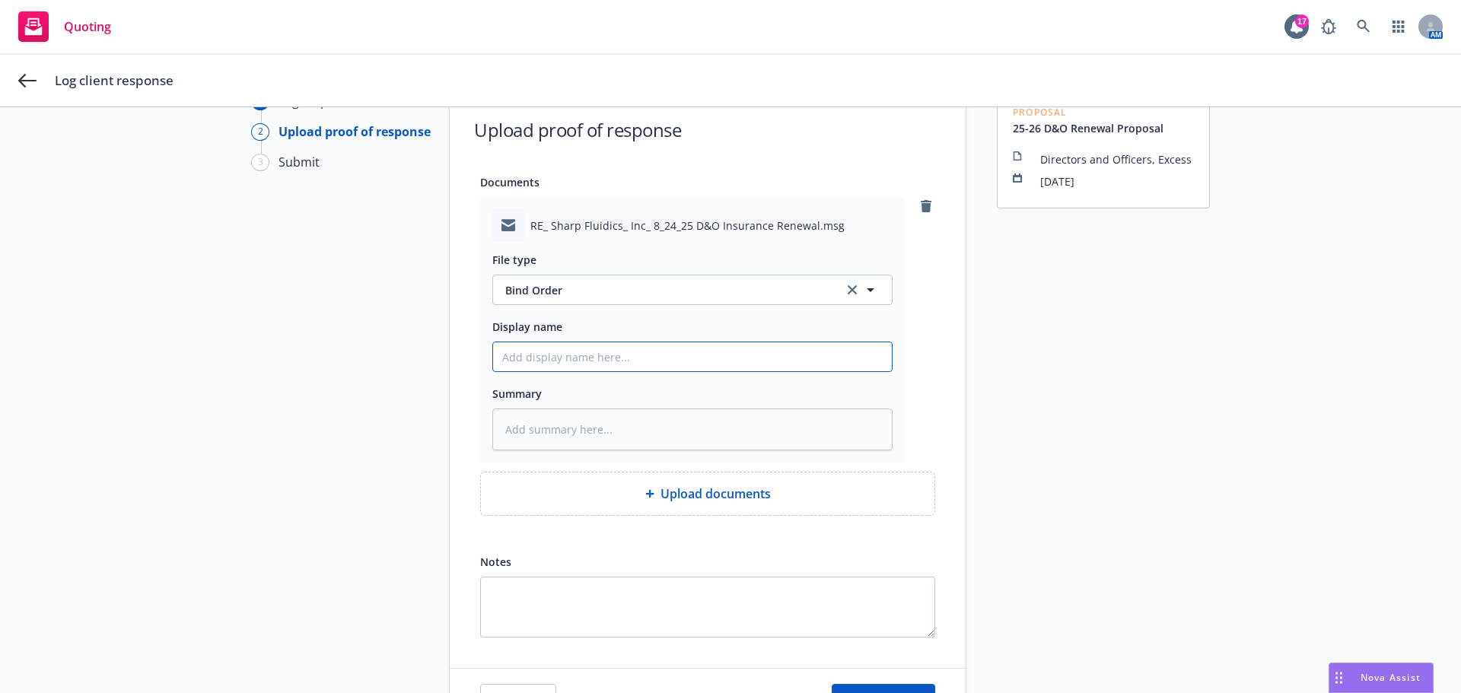
click at [693, 365] on input "Display name" at bounding box center [692, 356] width 399 height 29
type textarea "x"
type input "8"
type textarea "x"
type input "8/"
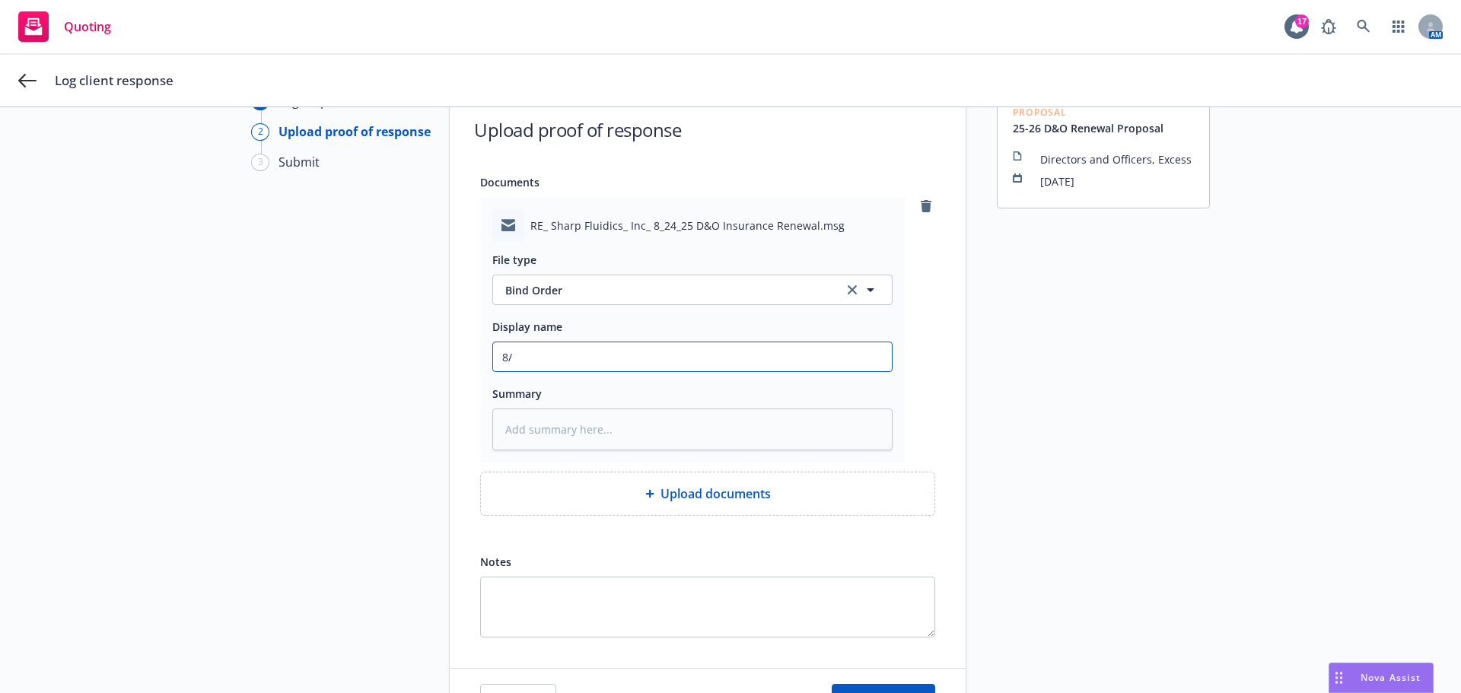
type textarea "x"
type input "8/2"
type textarea "x"
type input "8/24"
type textarea "x"
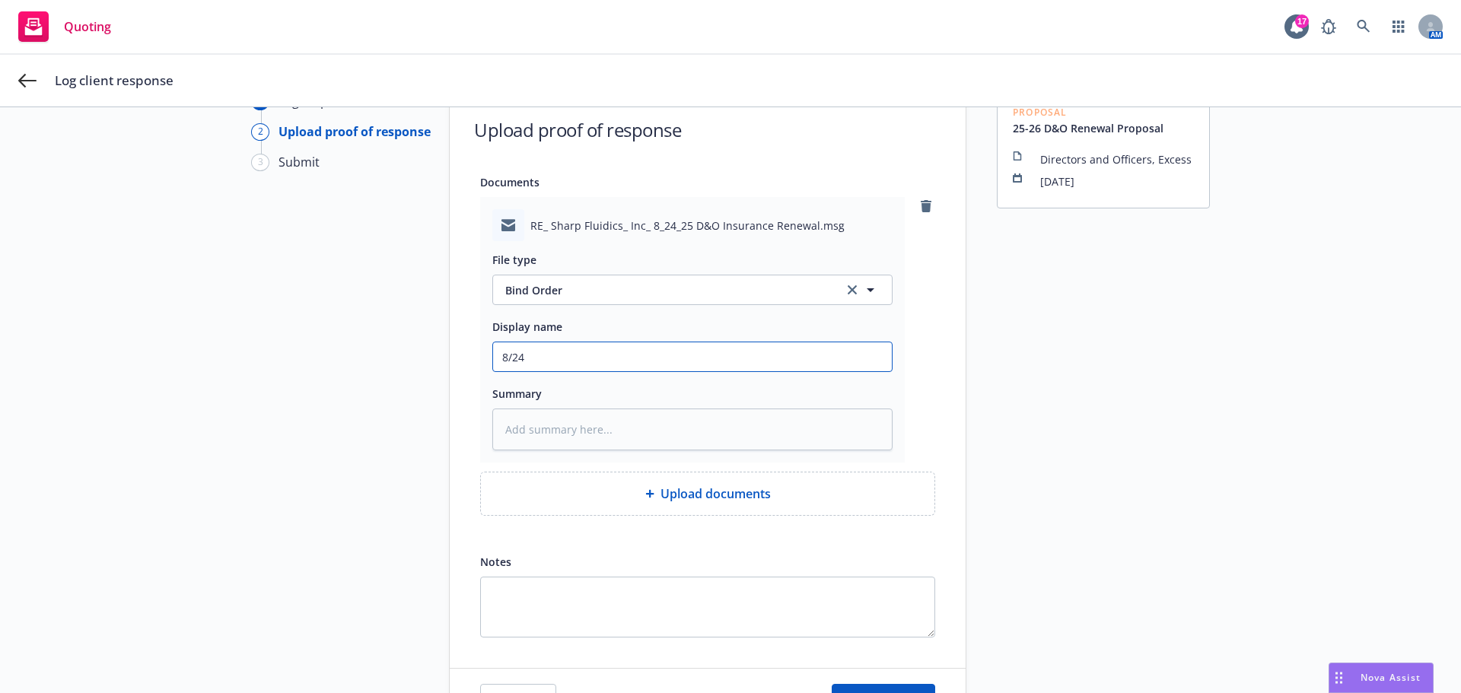
type input "8/24/"
type textarea "x"
type input "8/24/2"
type textarea "x"
type input "8/24/25"
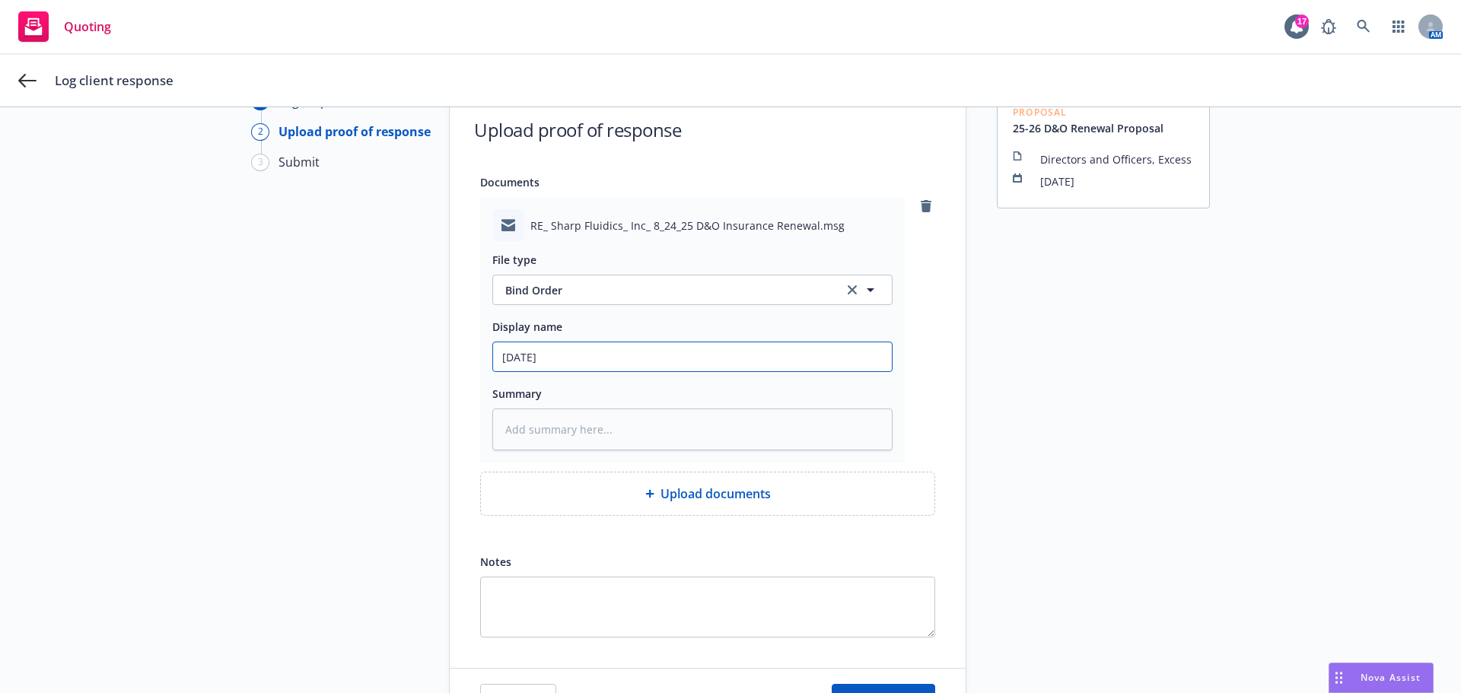
type textarea "x"
type input "8/24/25"
type textarea "x"
type input "8/24/25 D"
type textarea "x"
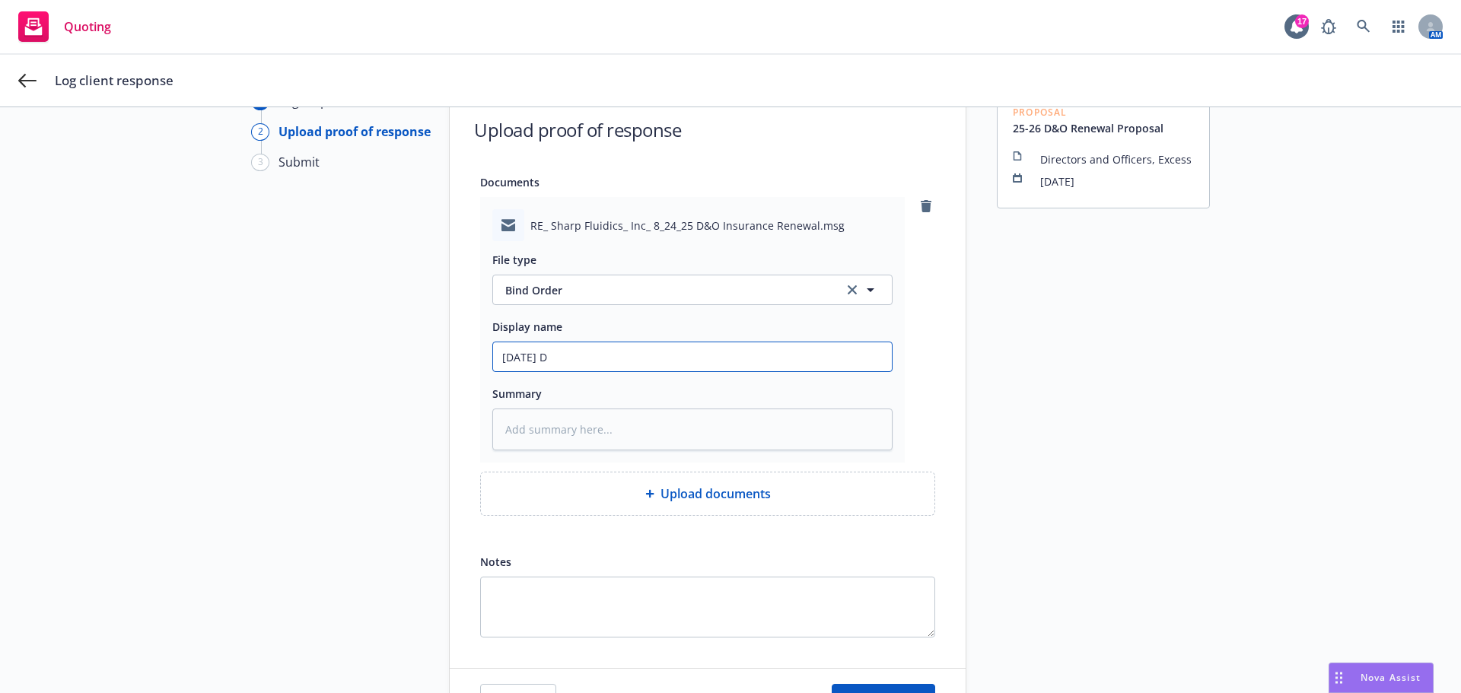
type input "8/24/25 D&"
type textarea "x"
type input "8/24/25 D&O"
type textarea "x"
type input "8/24/25 D&O"
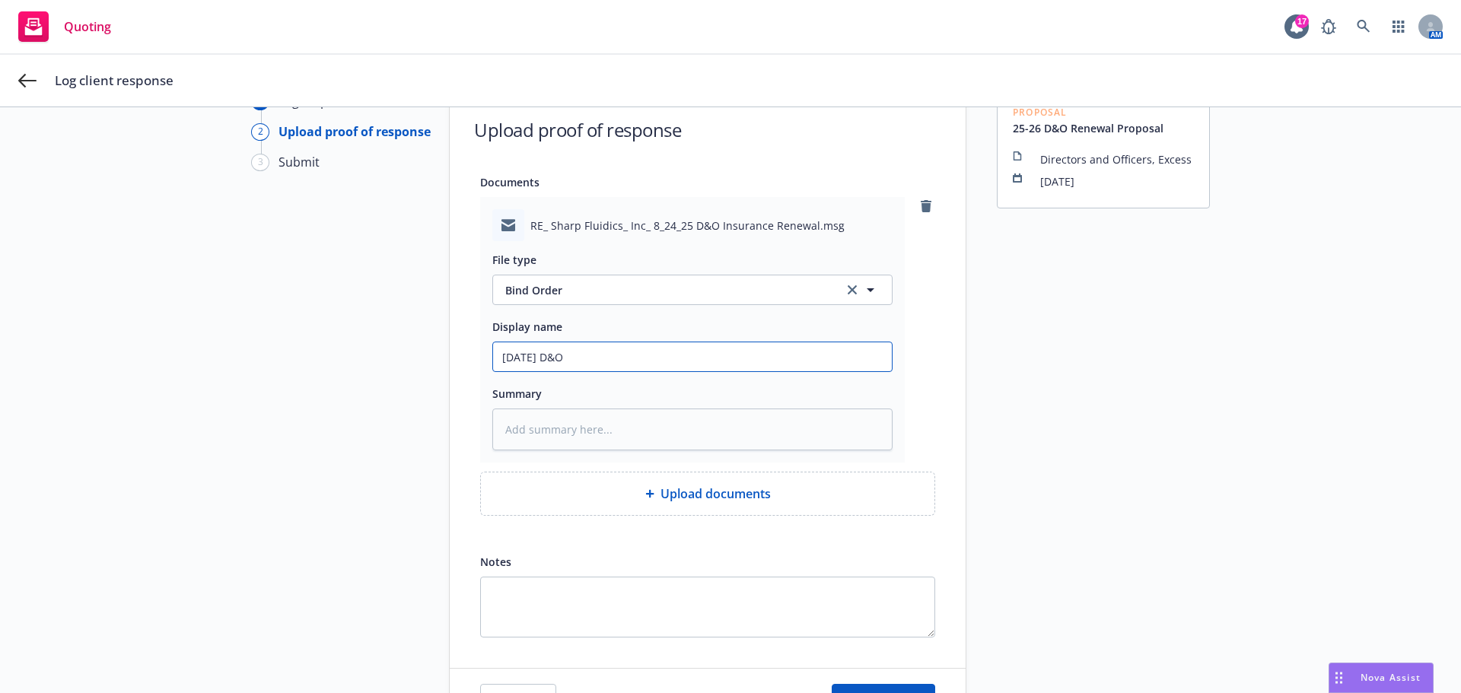
type textarea "x"
type input "8/24/25 D&O F"
type textarea "x"
type input "8/24/25 D&O B"
type textarea "x"
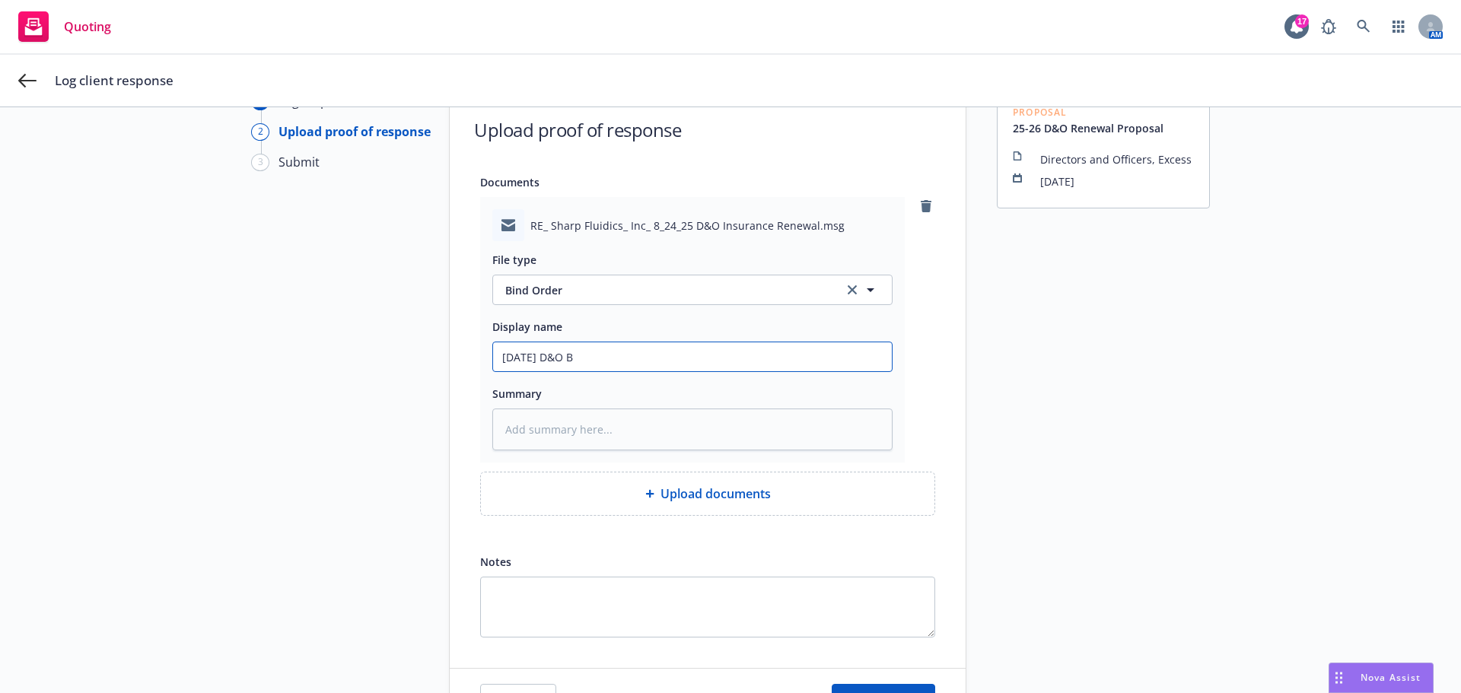
type input "8/24/25 D&O Bi"
type textarea "x"
type input "8/24/25 D&O Bin"
type textarea "x"
type input "8/24/25 D&O Bind"
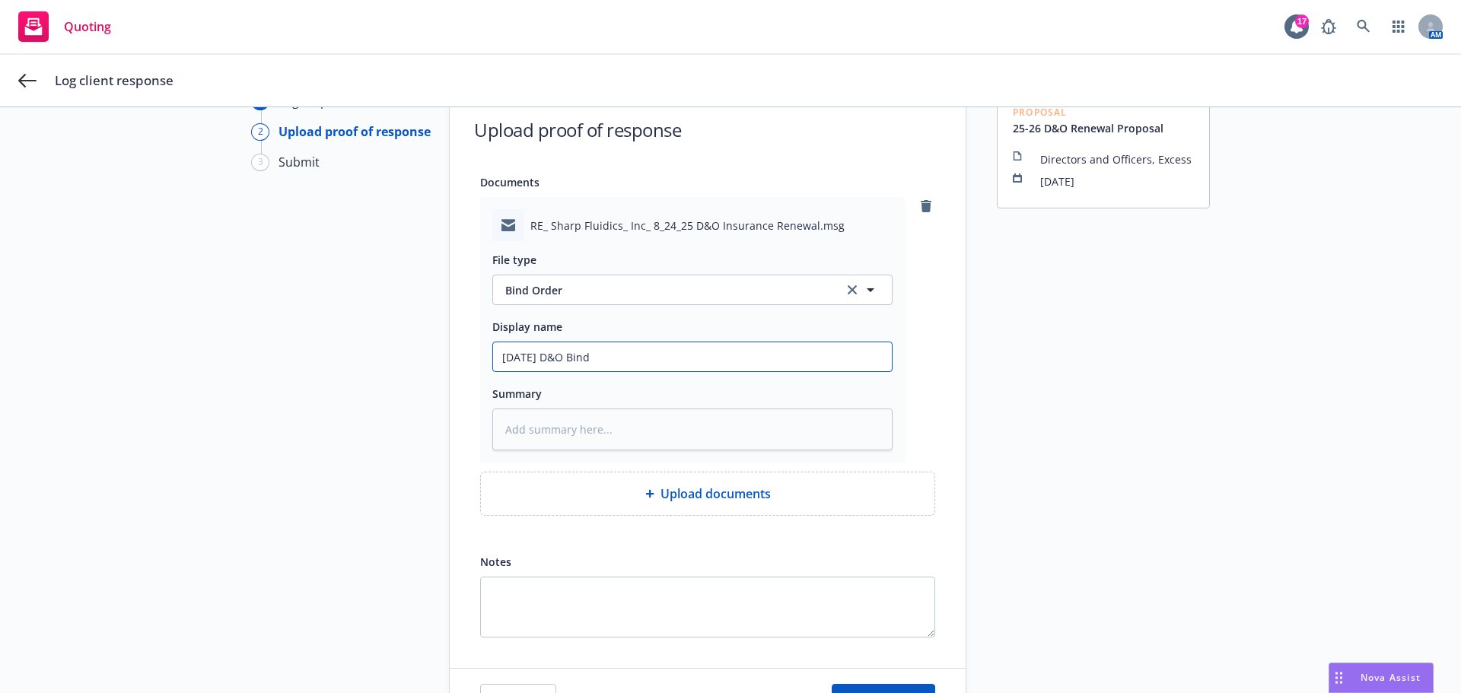
type textarea "x"
type input "8/24/25 D&O Bind"
type textarea "x"
type input "8/24/25 D&O Bind O"
type textarea "x"
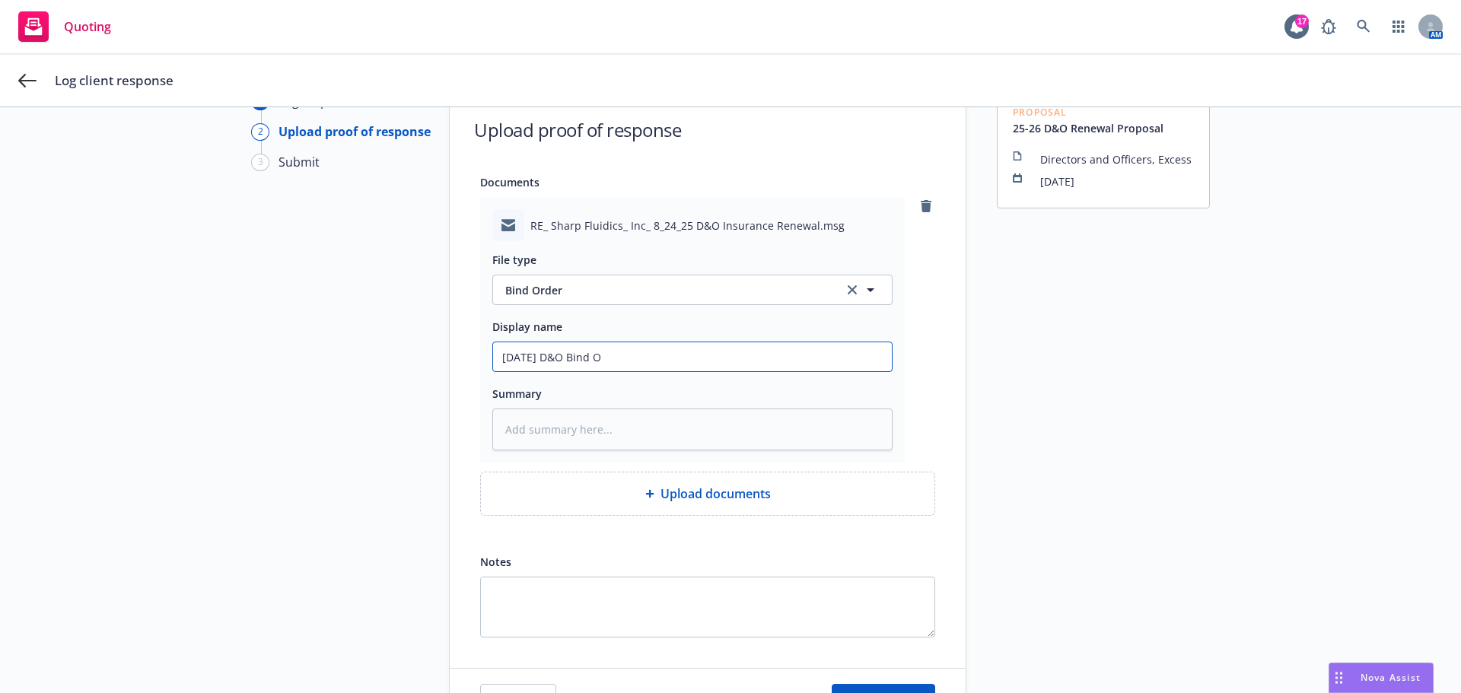
type input "8/24/25 D&O Bind OR"
type textarea "x"
type input "8/24/25 D&O Bind O"
type textarea "x"
type input "8/24/25 D&O Bind Or"
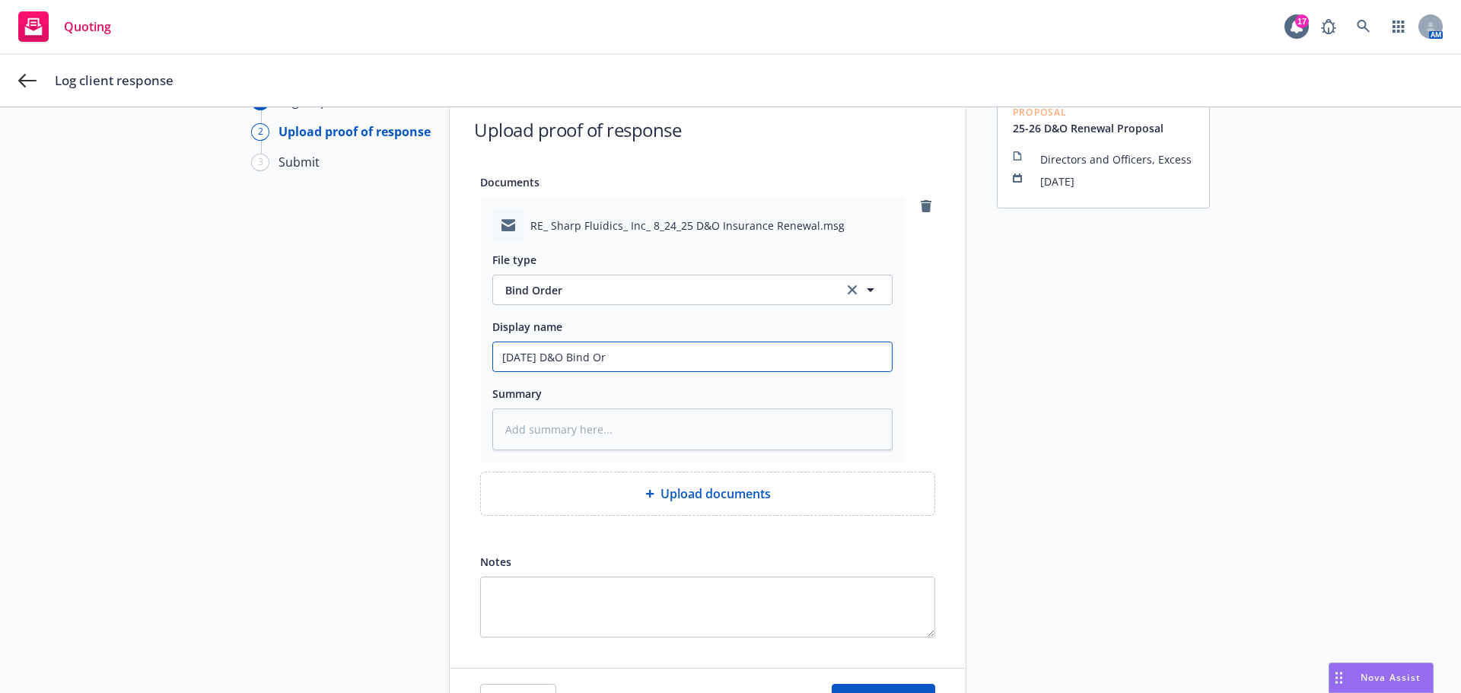
type textarea "x"
type input "8/24/25 D&O Bind Ord"
type textarea "x"
type input "8/24/25 D&O Bind Orde"
type textarea "x"
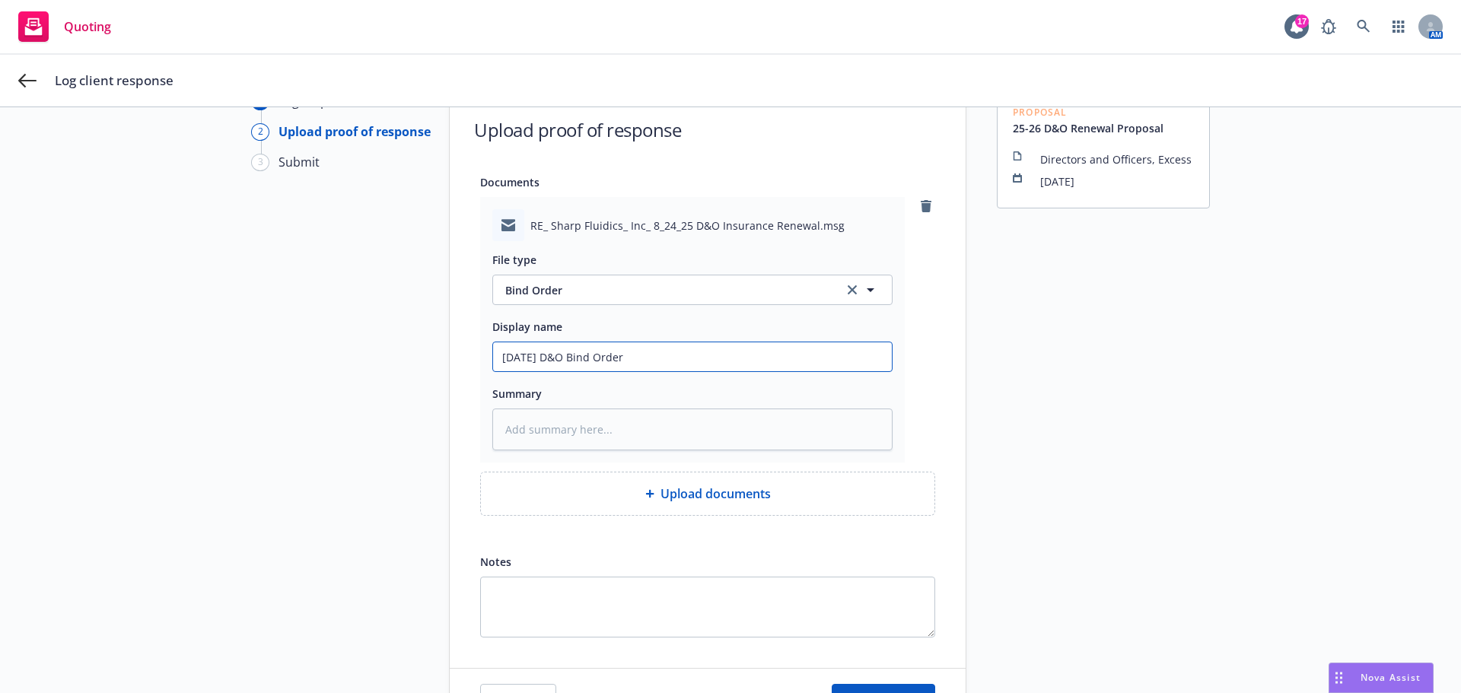
type input "8/24/25 D&O Bind Order"
type textarea "x"
type input "8/24/25 D&O Bind Order R"
type textarea "x"
type input "8/24/25 D&O Bind Order RC"
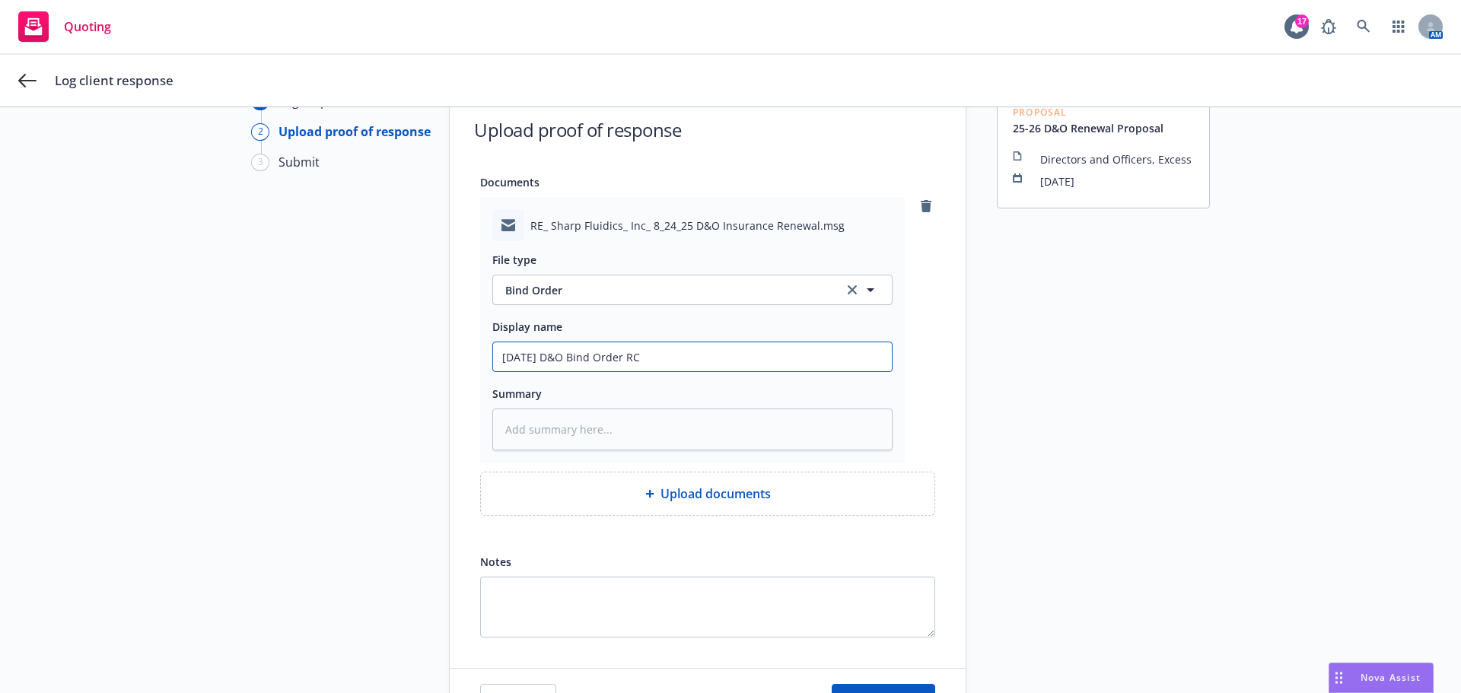
type textarea "x"
type input "8/24/25 D&O Bind Order RCV"
type textarea "x"
type input "8/24/25 D&O Bind Order RCVD"
type textarea "x"
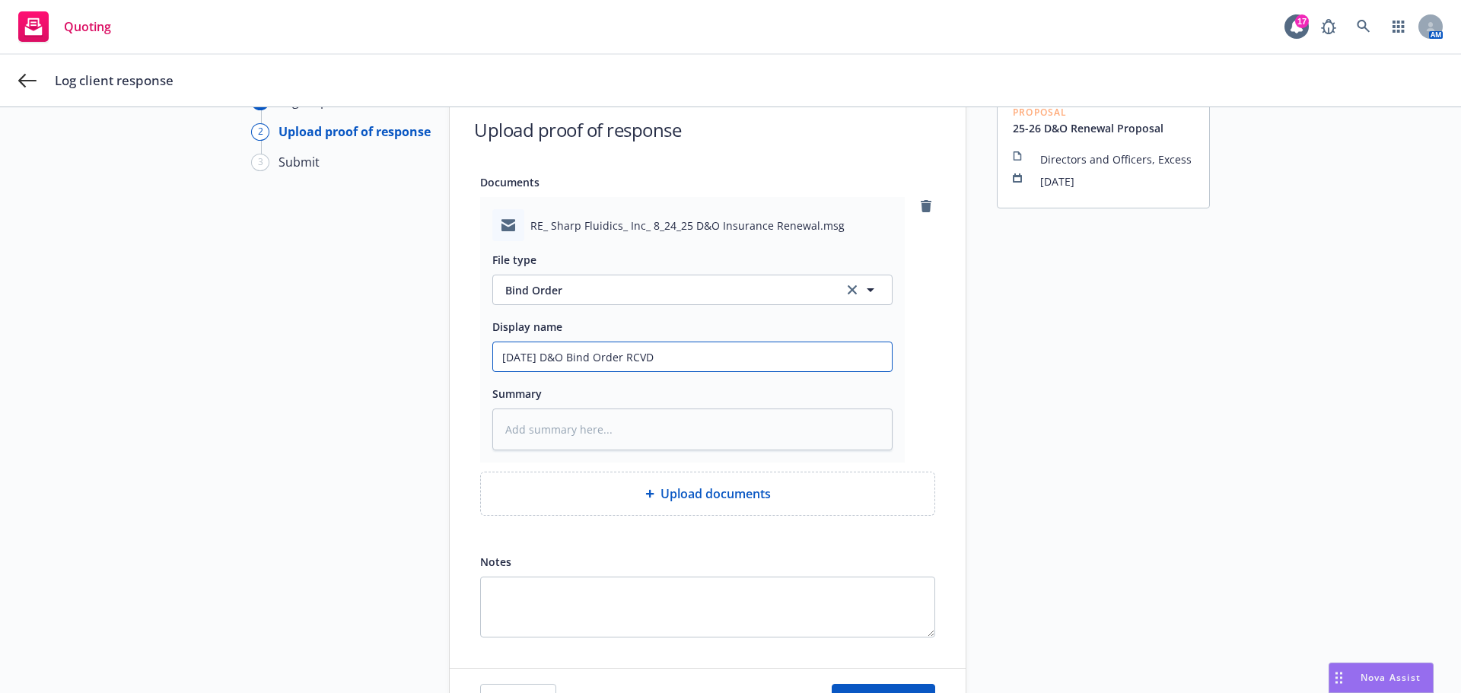
type input "8/24/25 D&O Bind Order RCVD f"
type textarea "x"
type input "8/24/25 D&O Bind Order RCVD fr"
type textarea "x"
type input "8/24/25 D&O Bind Order RCVD fro"
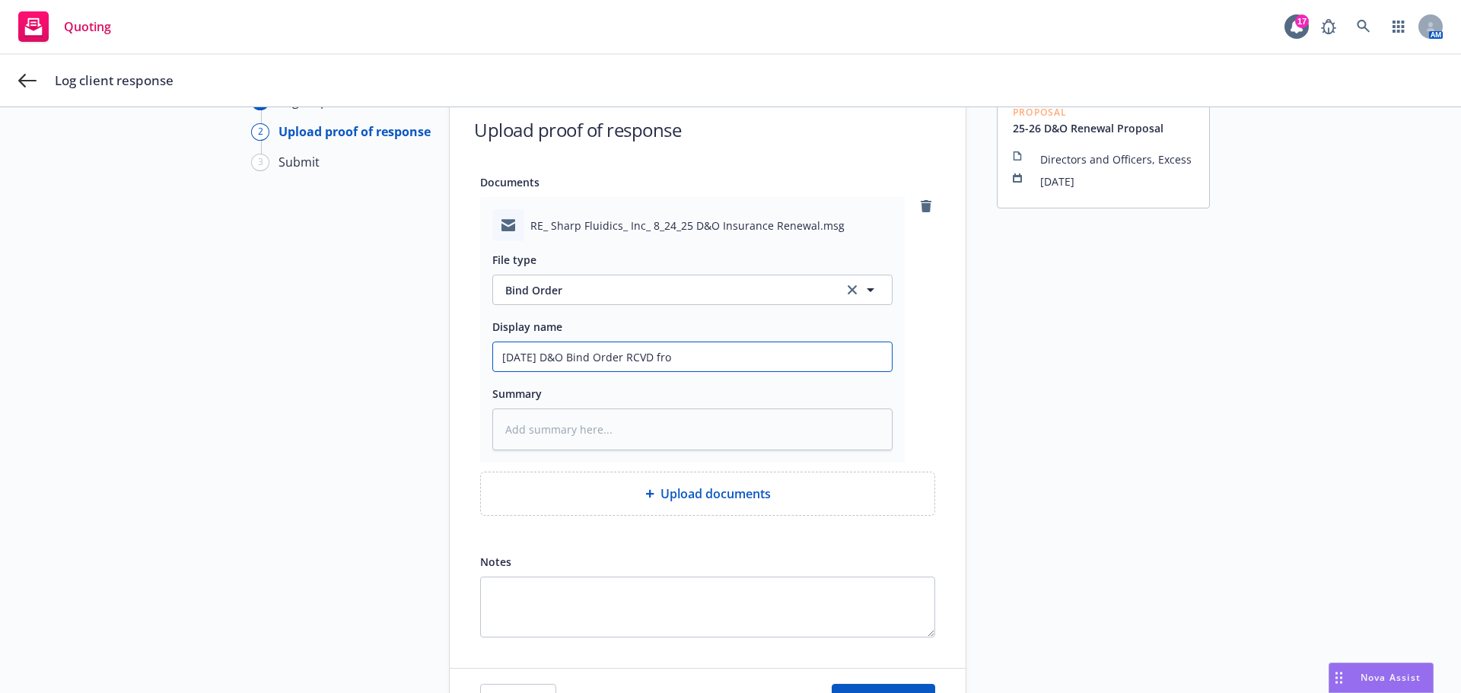
type textarea "x"
type input "8/24/25 D&O Bind Order RCVD from"
type textarea "x"
type input "8/24/25 D&O Bind Order RCVD from"
type textarea "x"
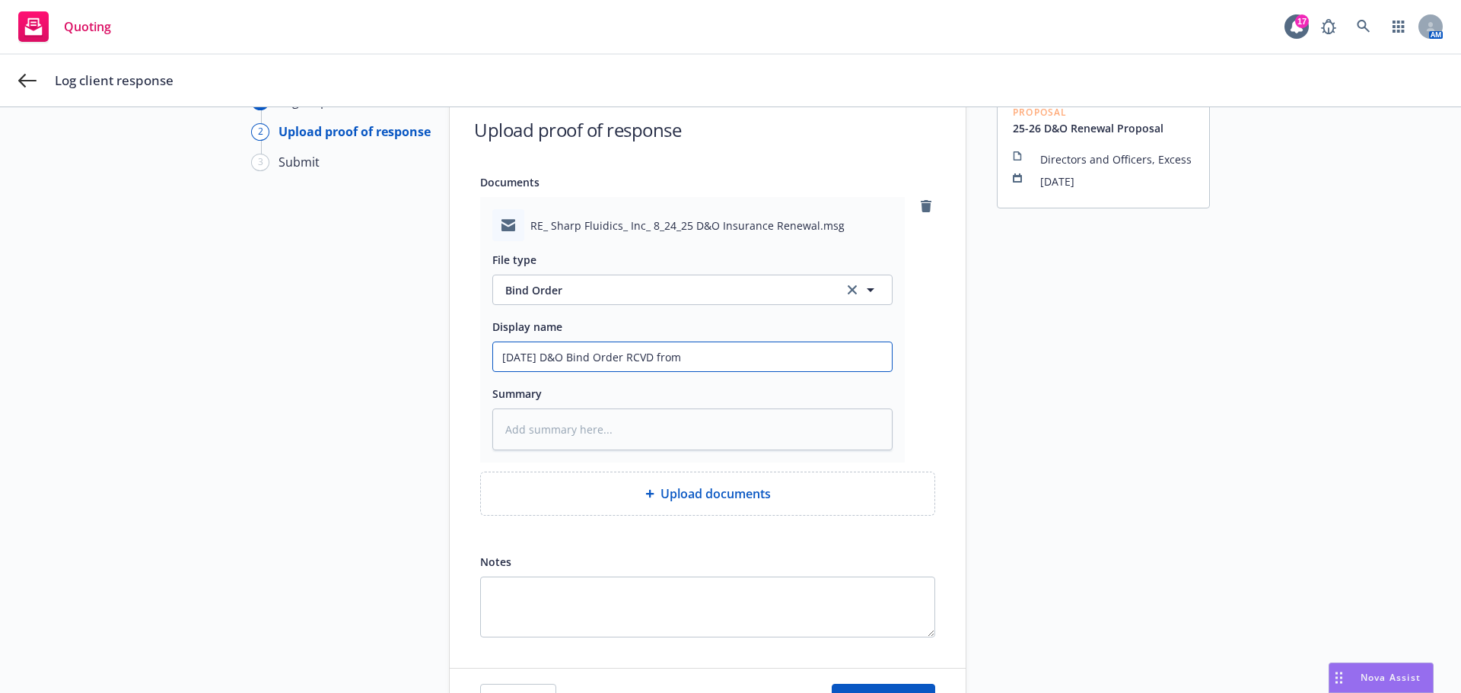
type input "8/24/25 D&O Bind Order RCVD from F"
type textarea "x"
type input "8/24/25 D&O Bind Order RCVD from"
type textarea "x"
type input "8/24/25 D&O Bind Order RCVD from C"
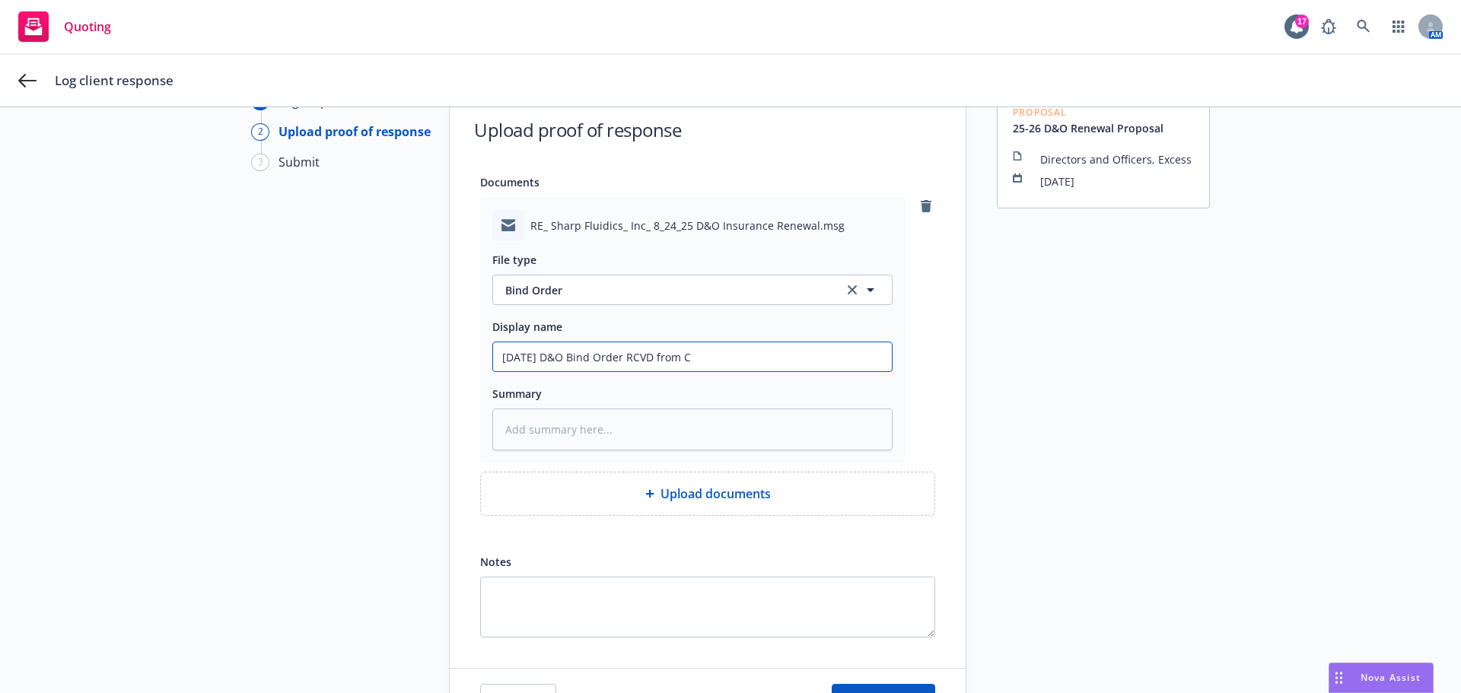
type textarea "x"
type input "8/24/25 D&O Bind Order RCVD from"
type textarea "x"
type input "8/24/25 D&O Bind Order RCVD from I"
type textarea "x"
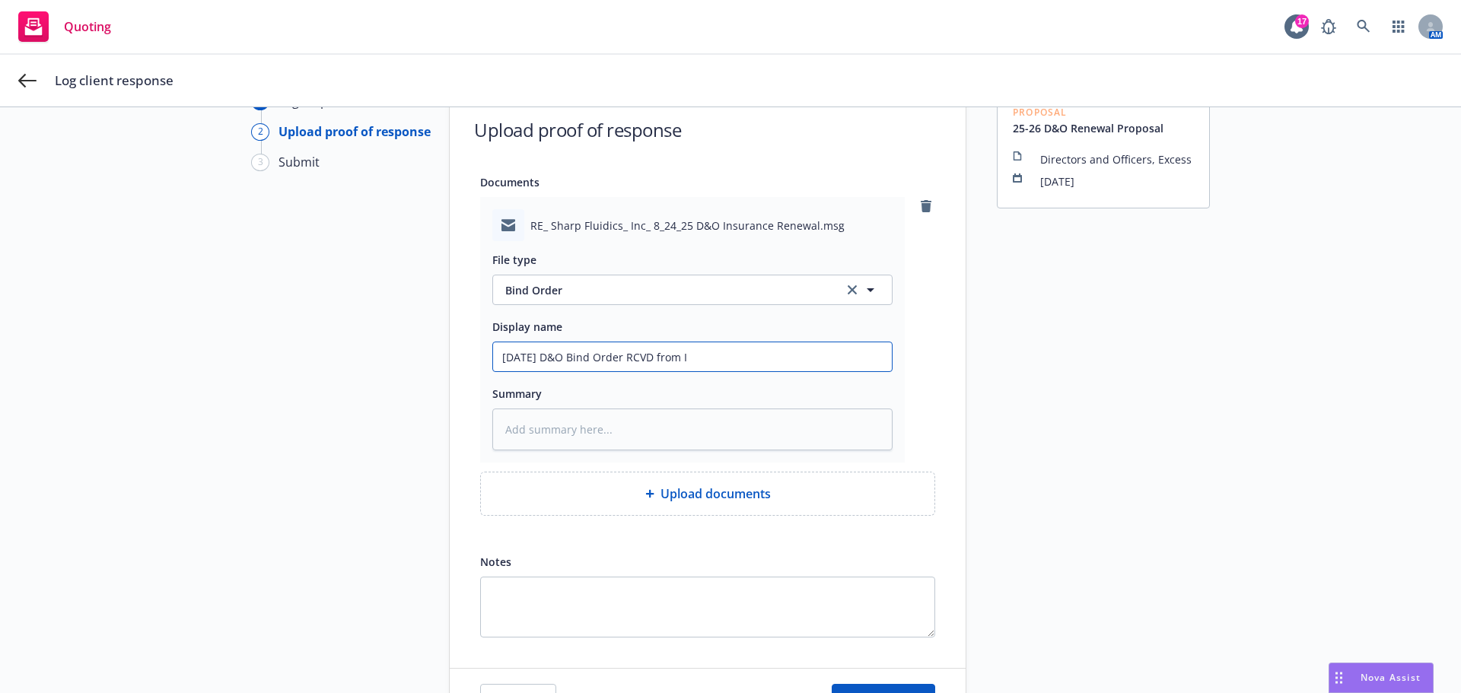
type input "8/24/25 D&O Bind Order RCVD from IN"
type textarea "x"
type input "8/24/25 D&O Bind Order RCVD from INS"
type textarea "x"
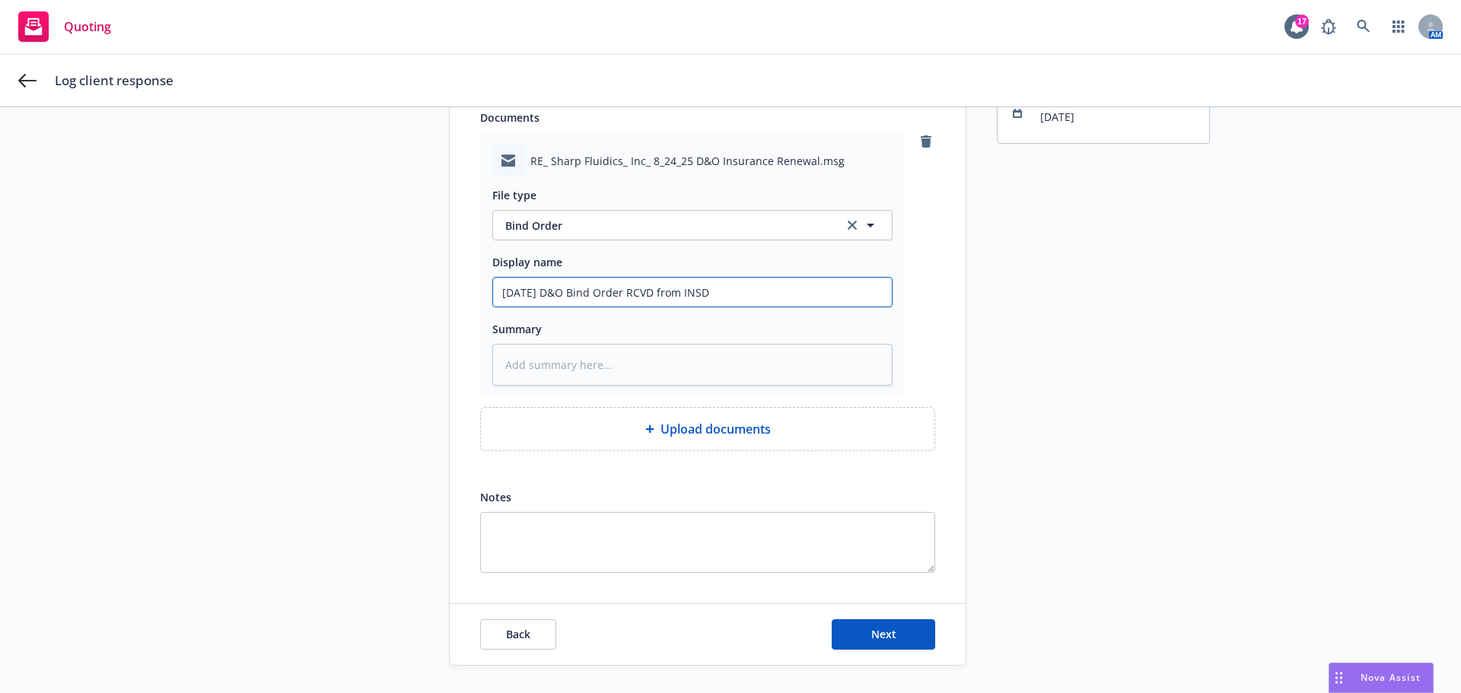
scroll to position [174, 0]
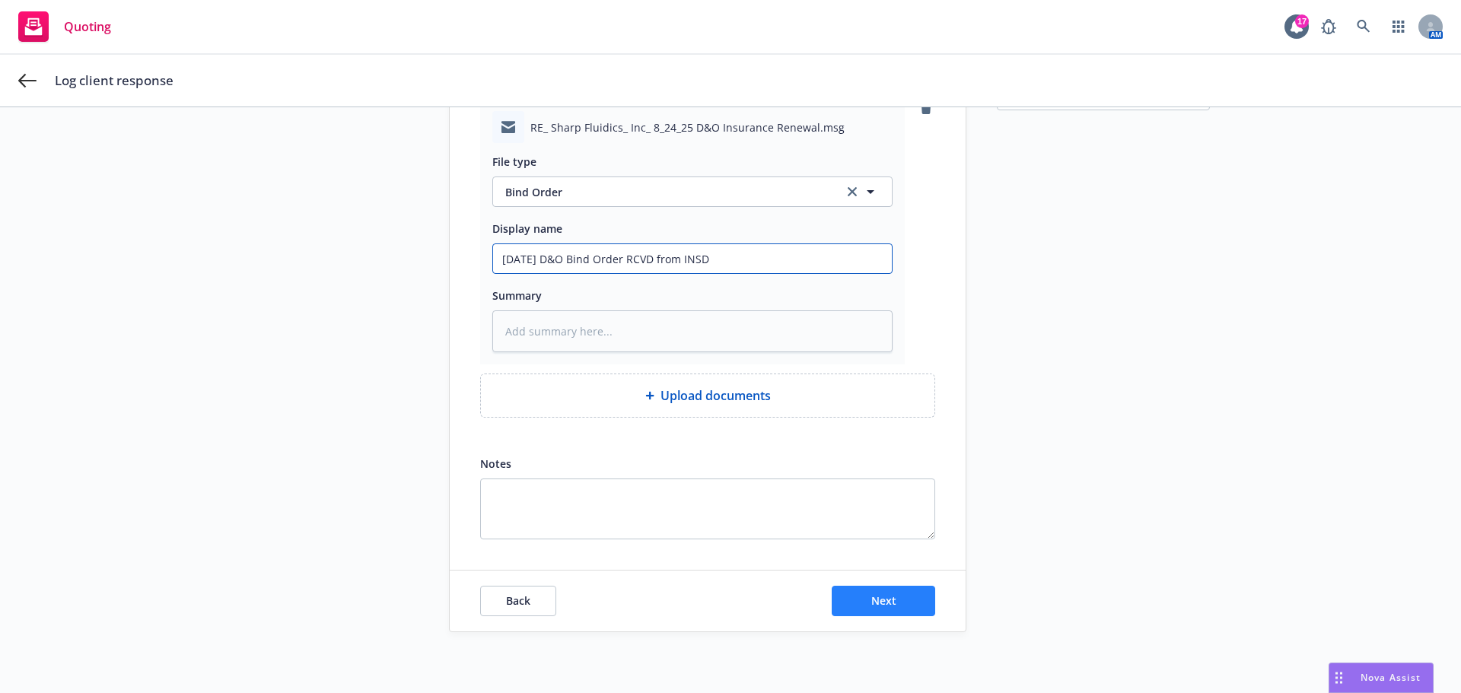
type input "8/24/25 D&O Bind Order RCVD from INSD"
click at [910, 590] on button "Next" at bounding box center [883, 601] width 103 height 30
type textarea "x"
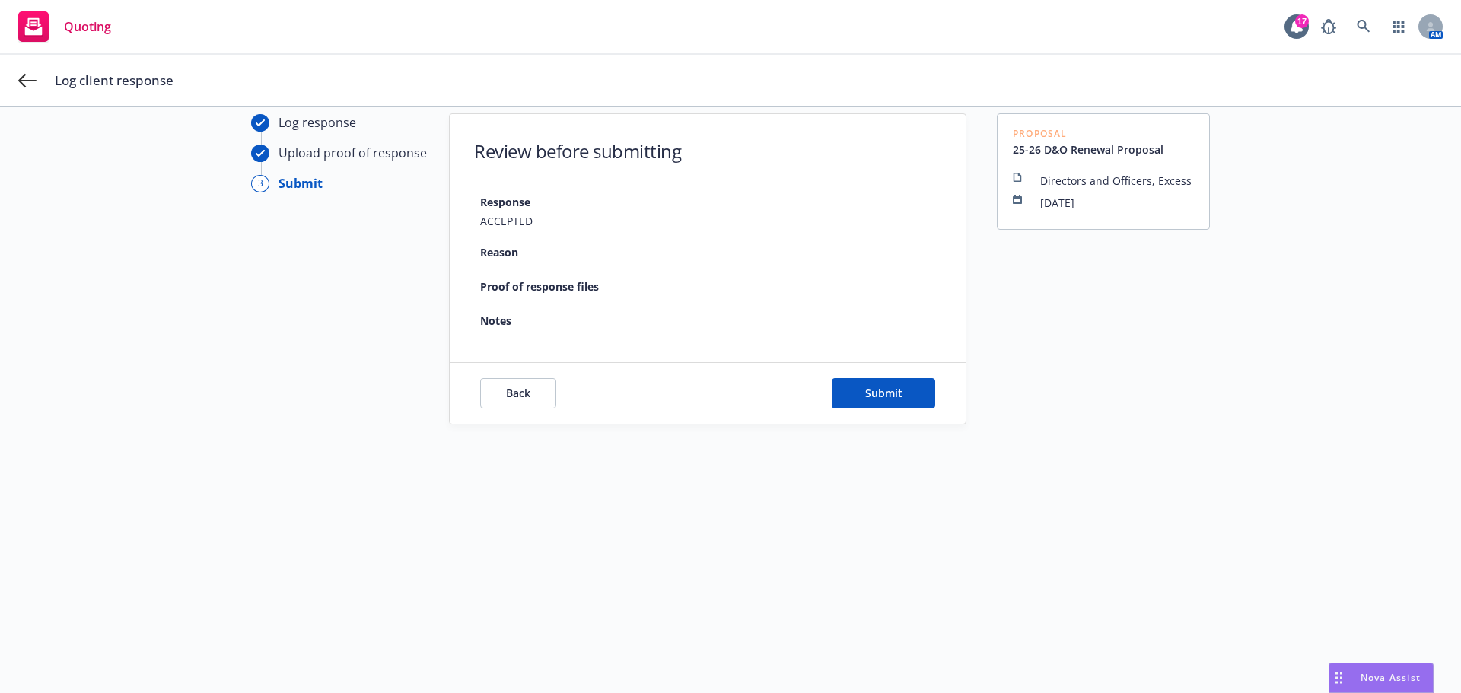
scroll to position [55, 0]
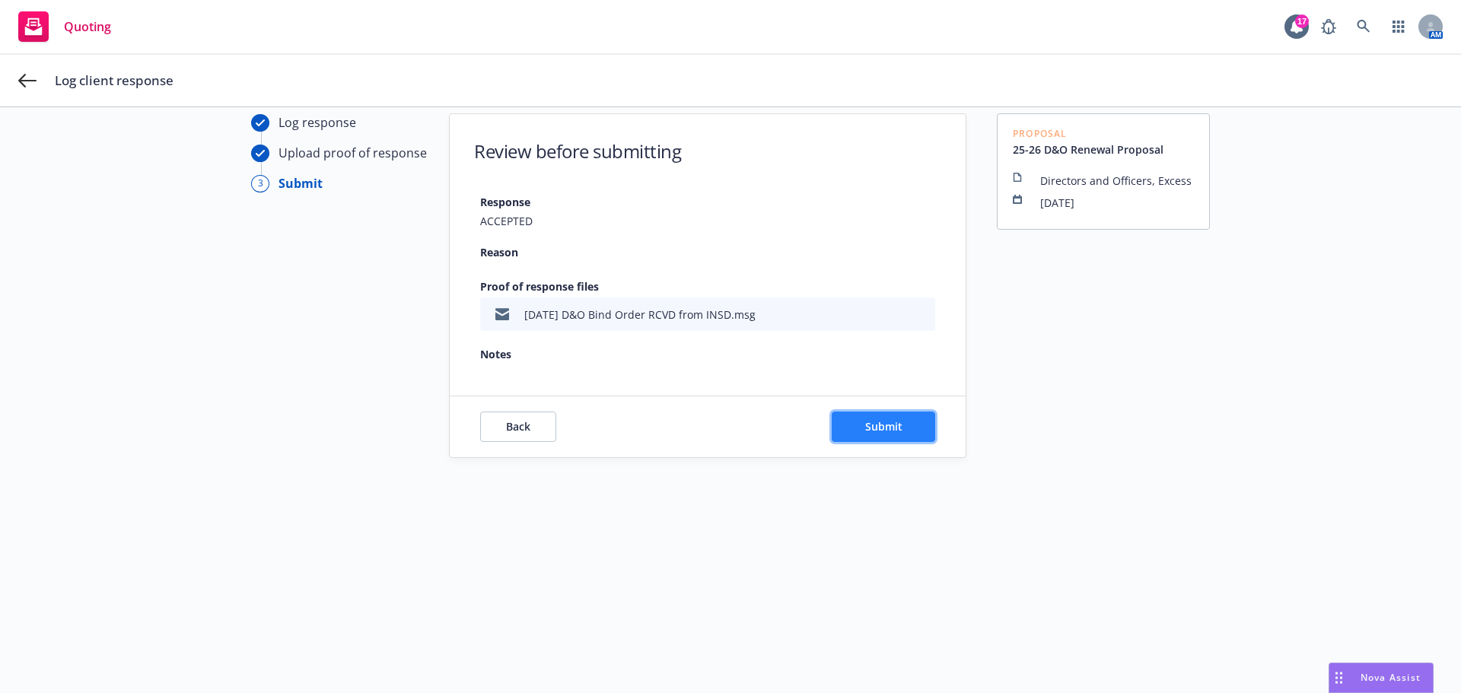
click at [855, 413] on button "Submit" at bounding box center [883, 427] width 103 height 30
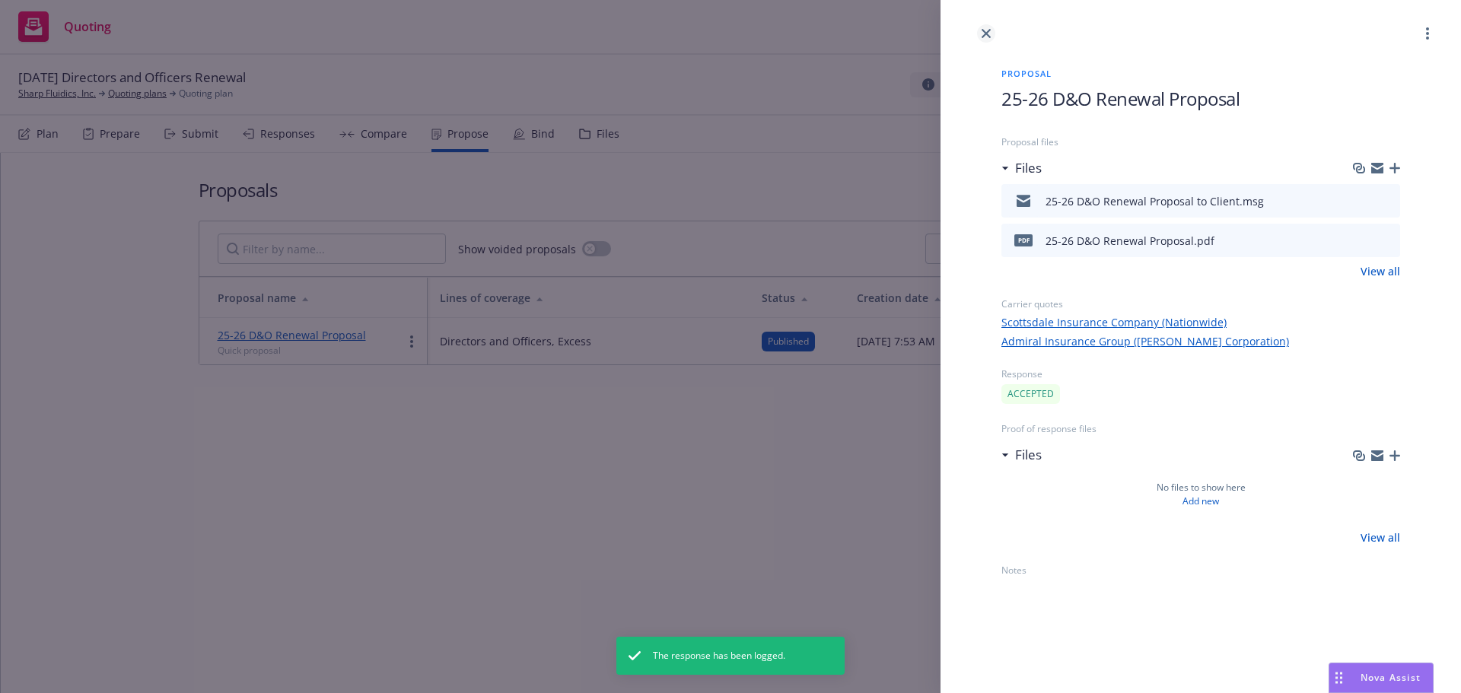
click at [993, 34] on link "close" at bounding box center [986, 33] width 18 height 18
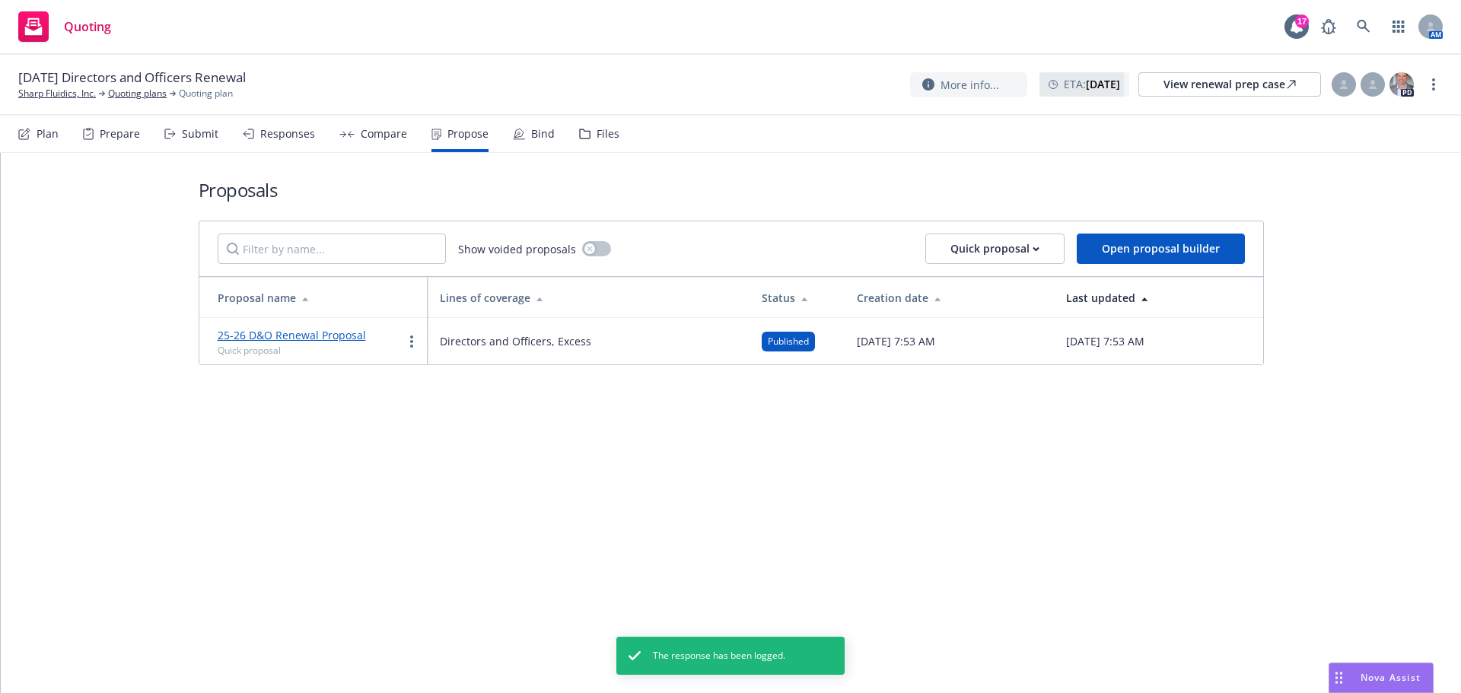
click at [497, 138] on div "Plan Prepare Submit Responses Compare Propose Bind Files" at bounding box center [318, 134] width 601 height 37
click at [520, 137] on div "Bind" at bounding box center [534, 134] width 42 height 37
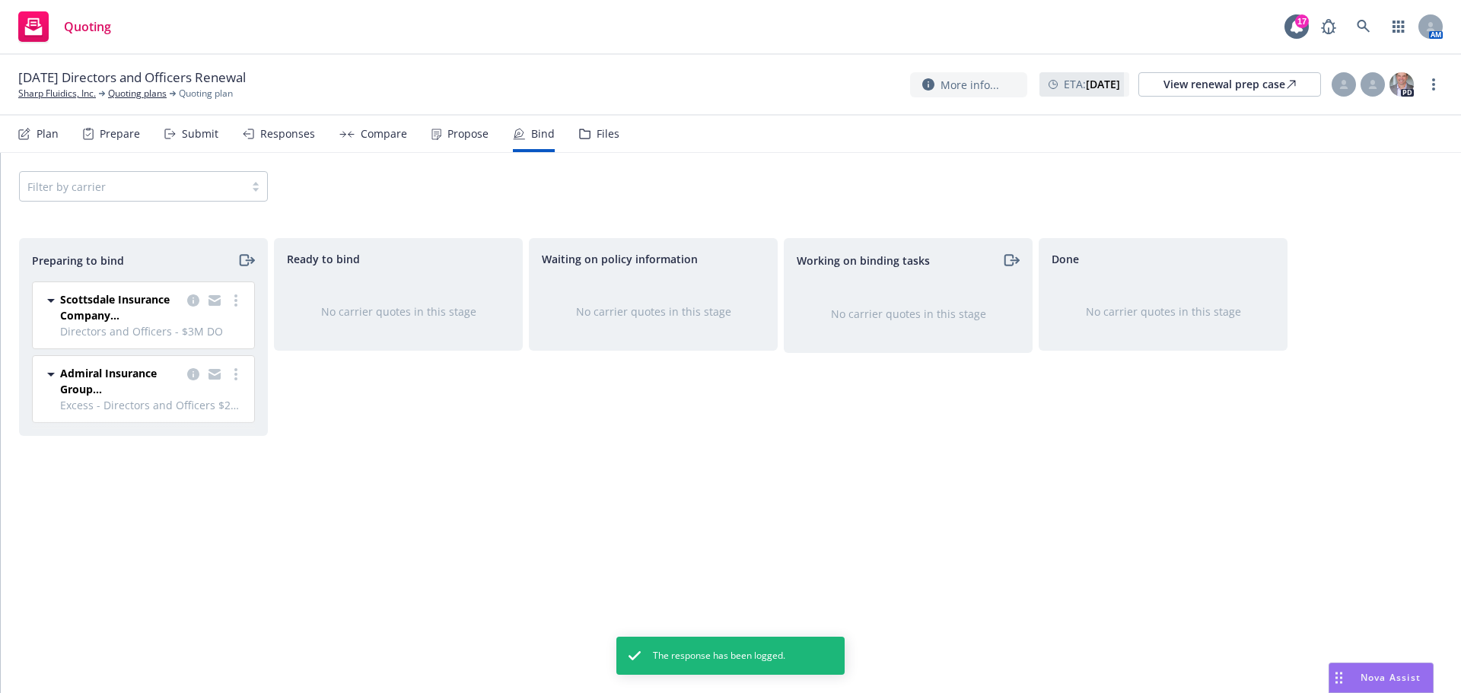
click at [603, 132] on div "Files" at bounding box center [607, 134] width 23 height 12
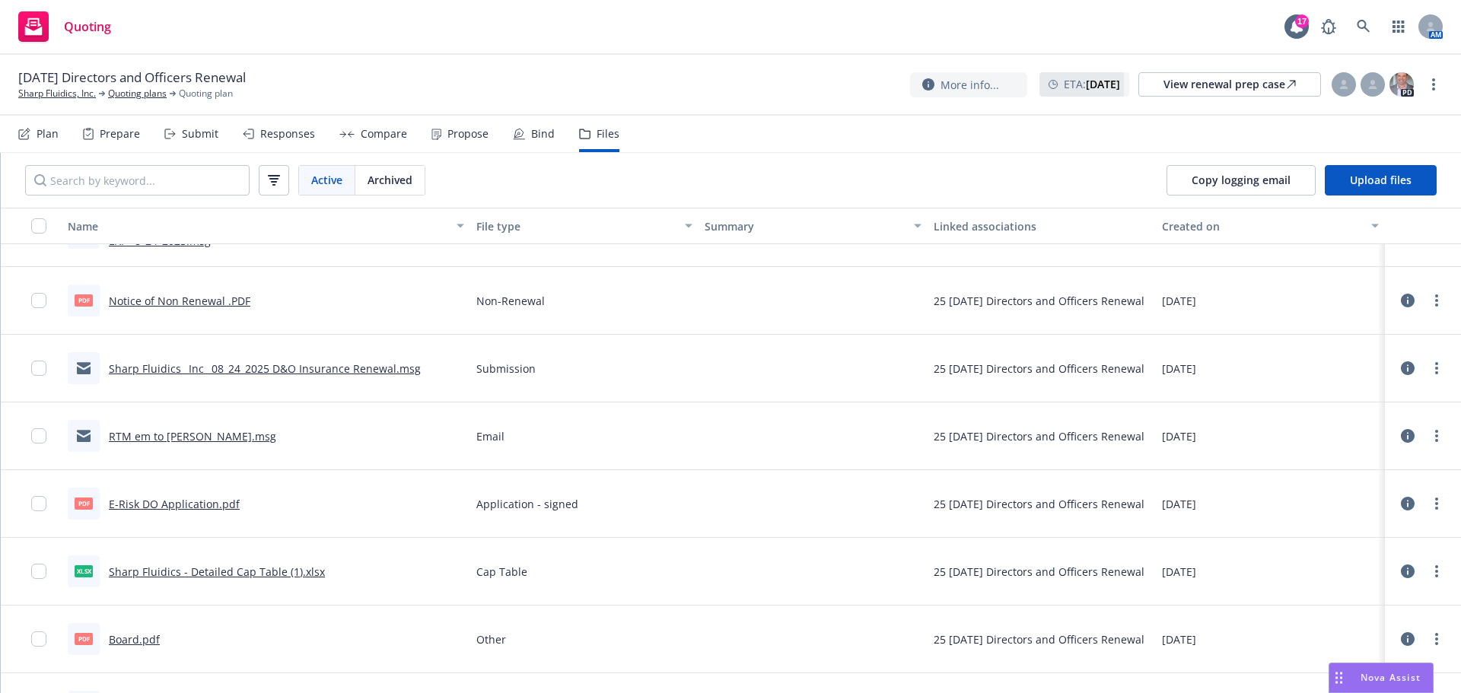
scroll to position [1141, 0]
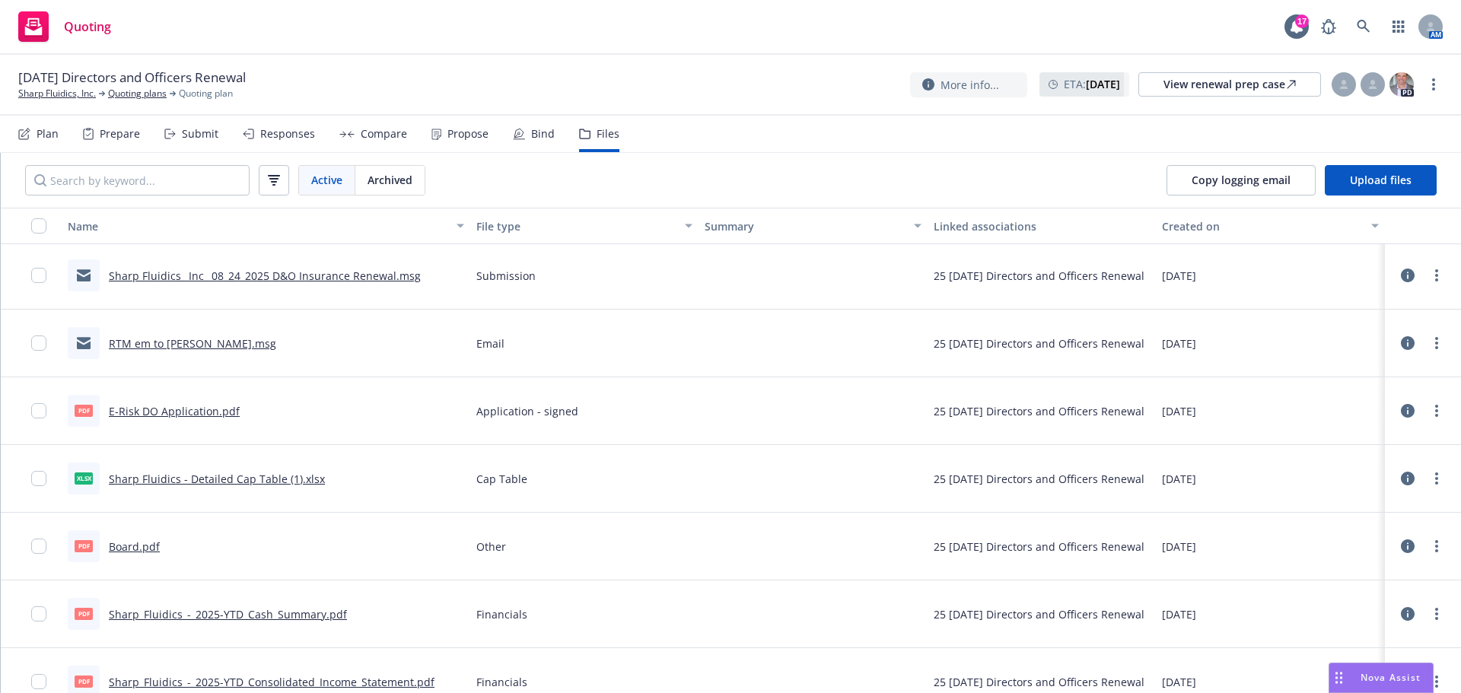
drag, startPoint x: 46, startPoint y: 410, endPoint x: 31, endPoint y: 412, distance: 15.4
click at [42, 411] on div at bounding box center [43, 410] width 24 height 49
click at [35, 412] on input "checkbox" at bounding box center [38, 410] width 15 height 15
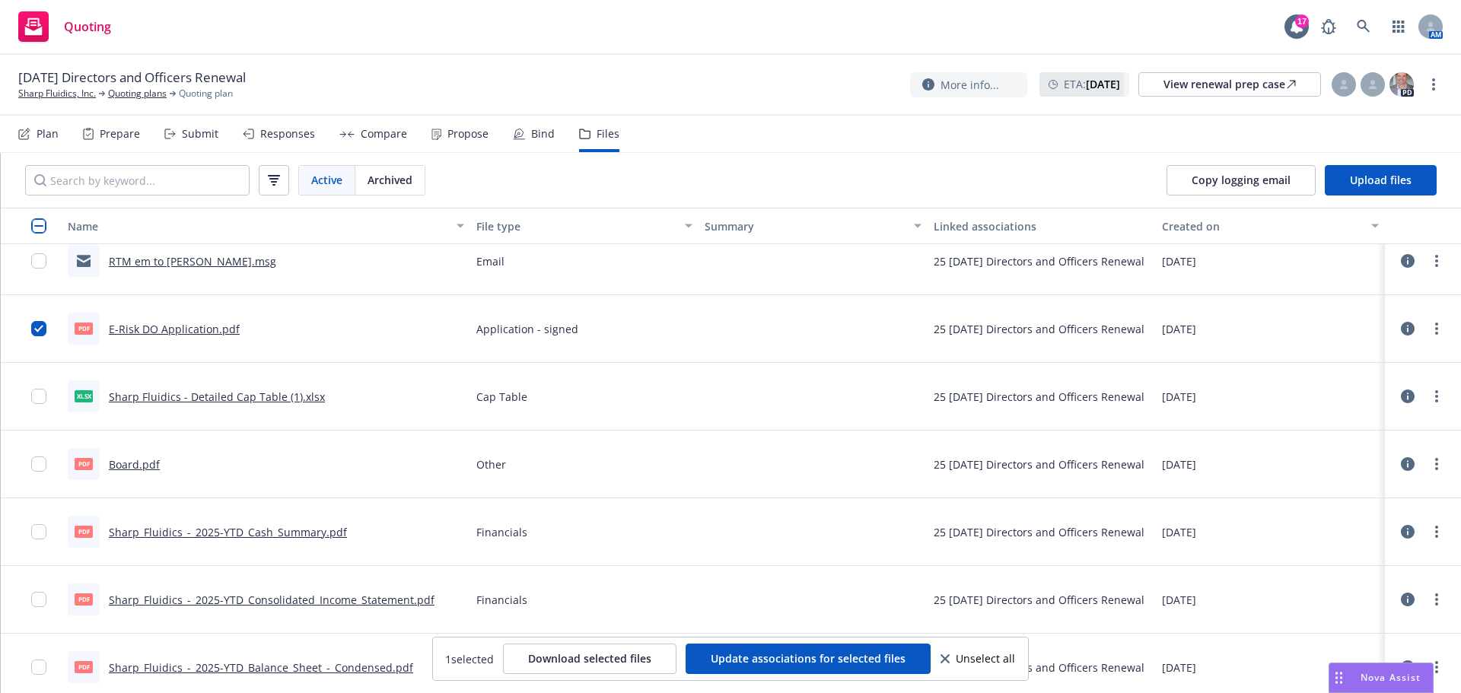
scroll to position [1293, 0]
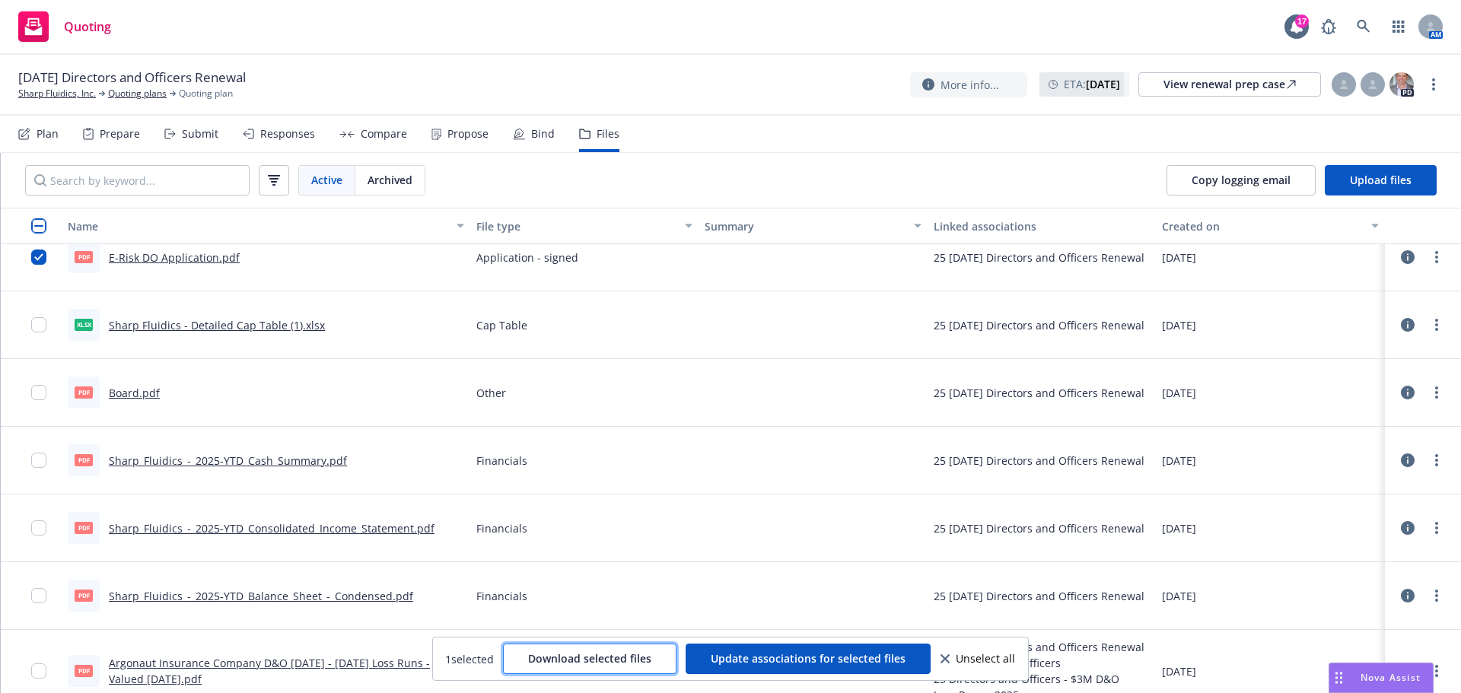
click at [593, 666] on button "Download selected files" at bounding box center [589, 659] width 173 height 30
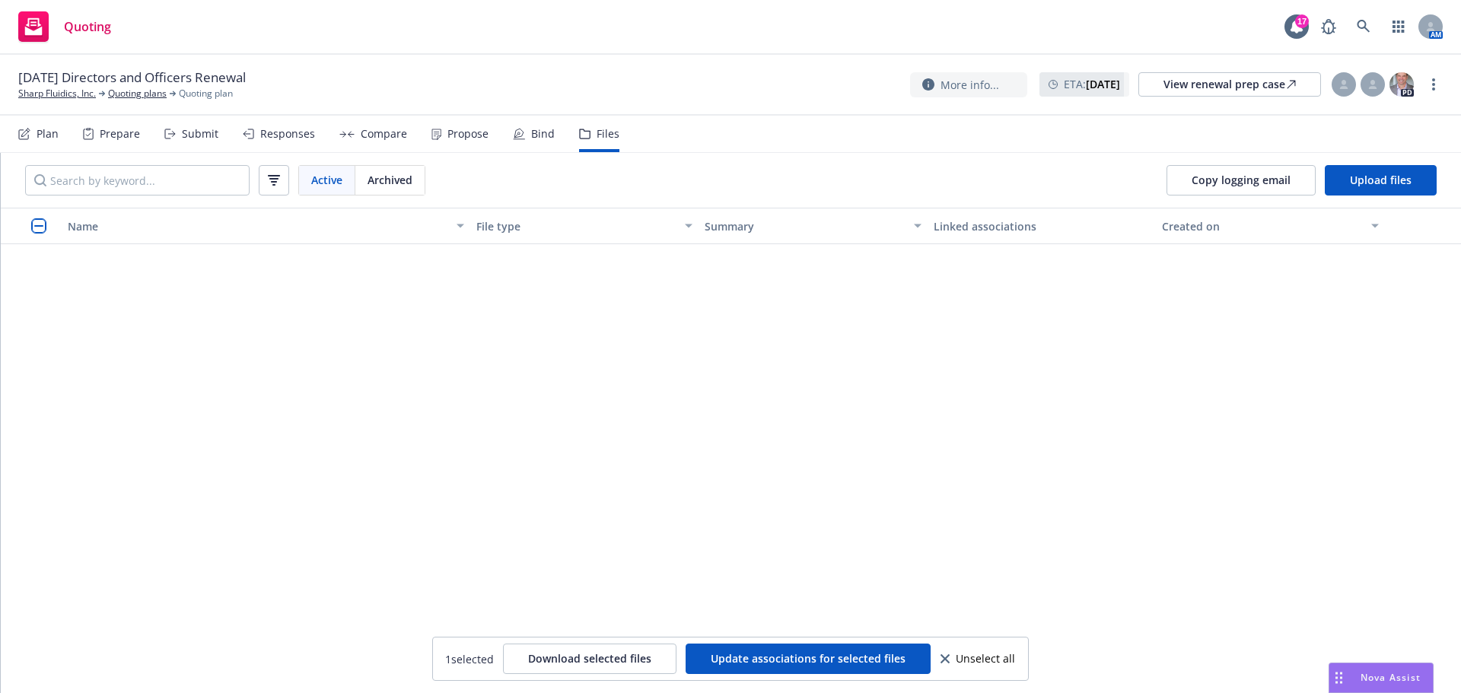
scroll to position [380, 0]
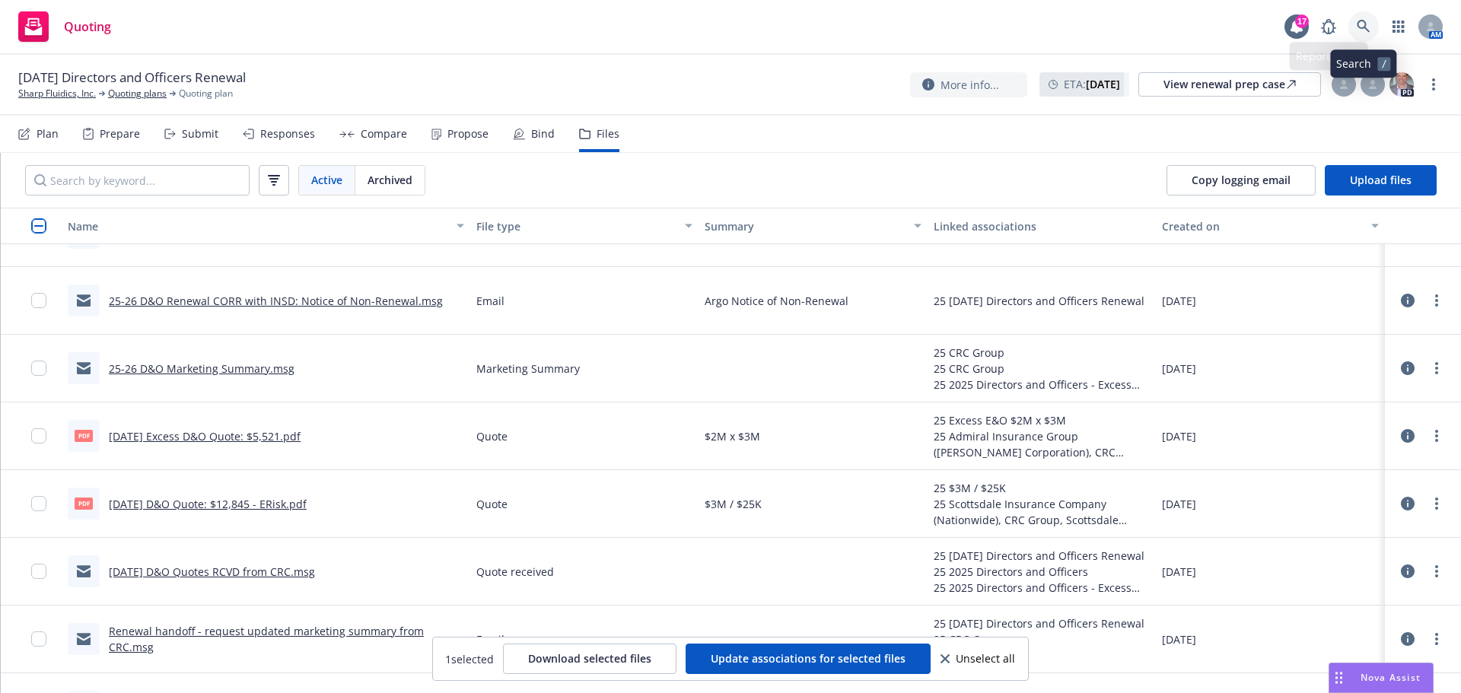
click at [1357, 27] on icon at bounding box center [1363, 27] width 14 height 14
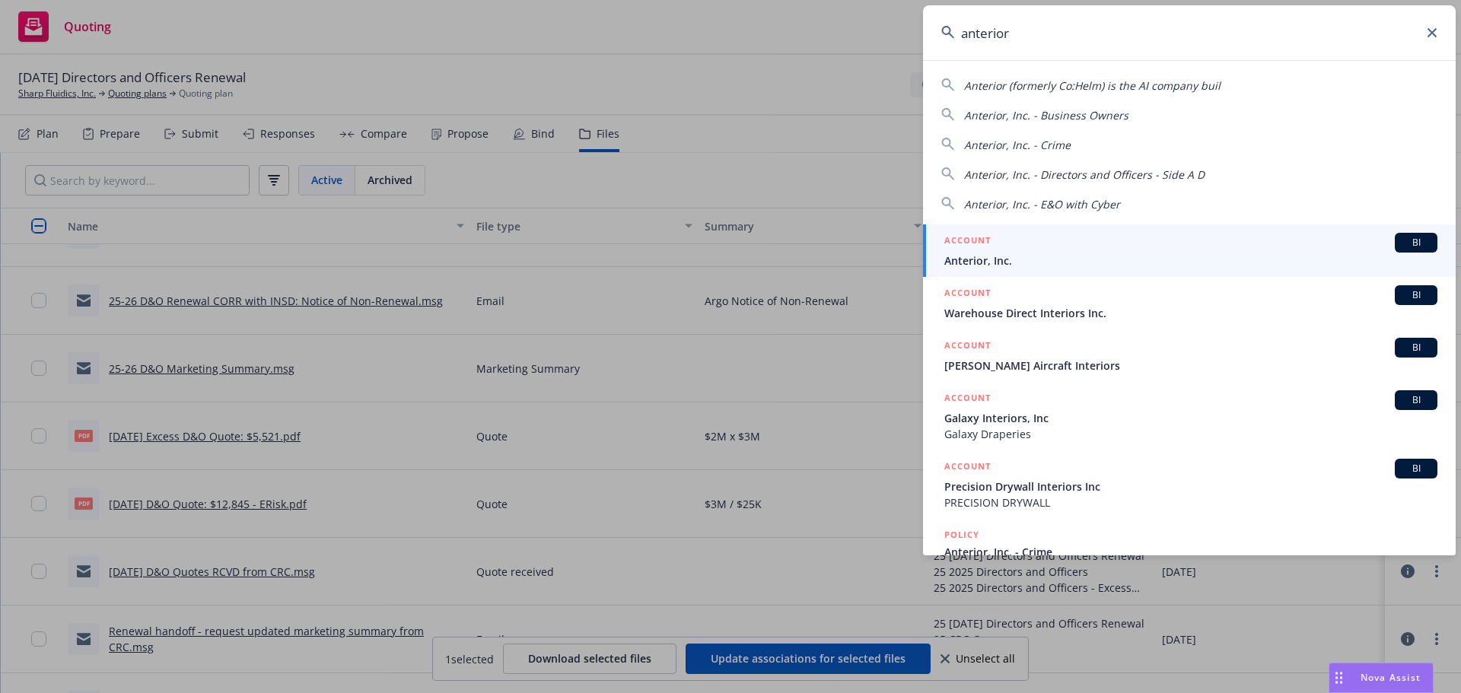
type input "anterior"
click at [1151, 250] on div "ACCOUNT BI" at bounding box center [1190, 243] width 493 height 20
